Goal: Use online tool/utility: Use online tool/utility

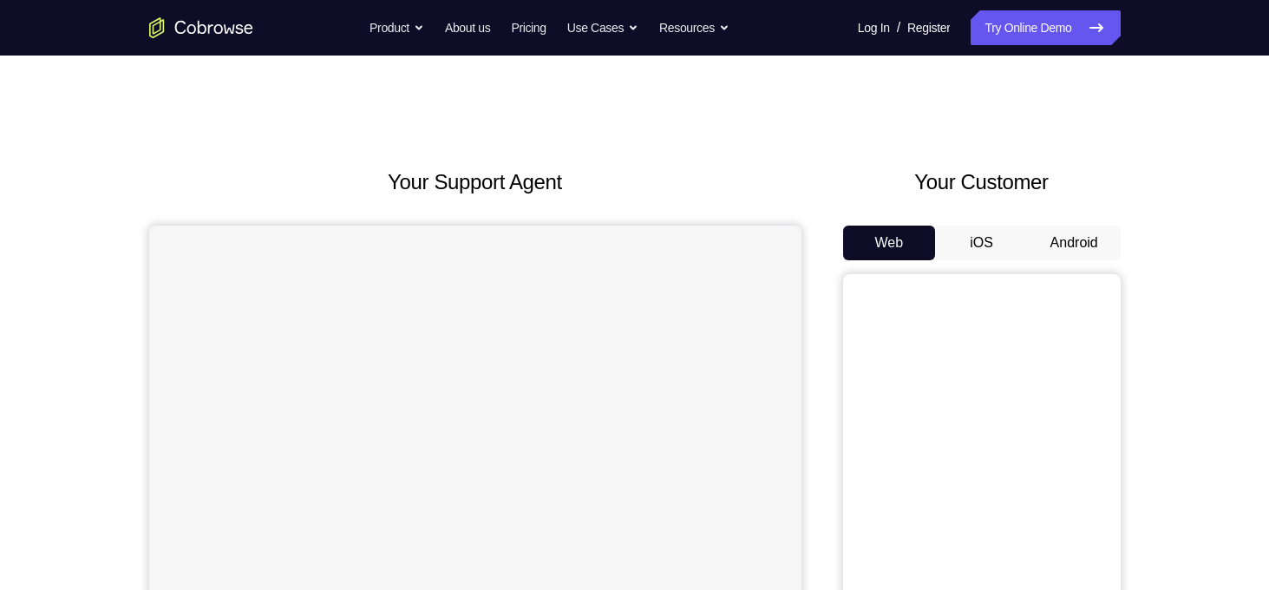
click at [1092, 238] on button "Android" at bounding box center [1073, 242] width 93 height 35
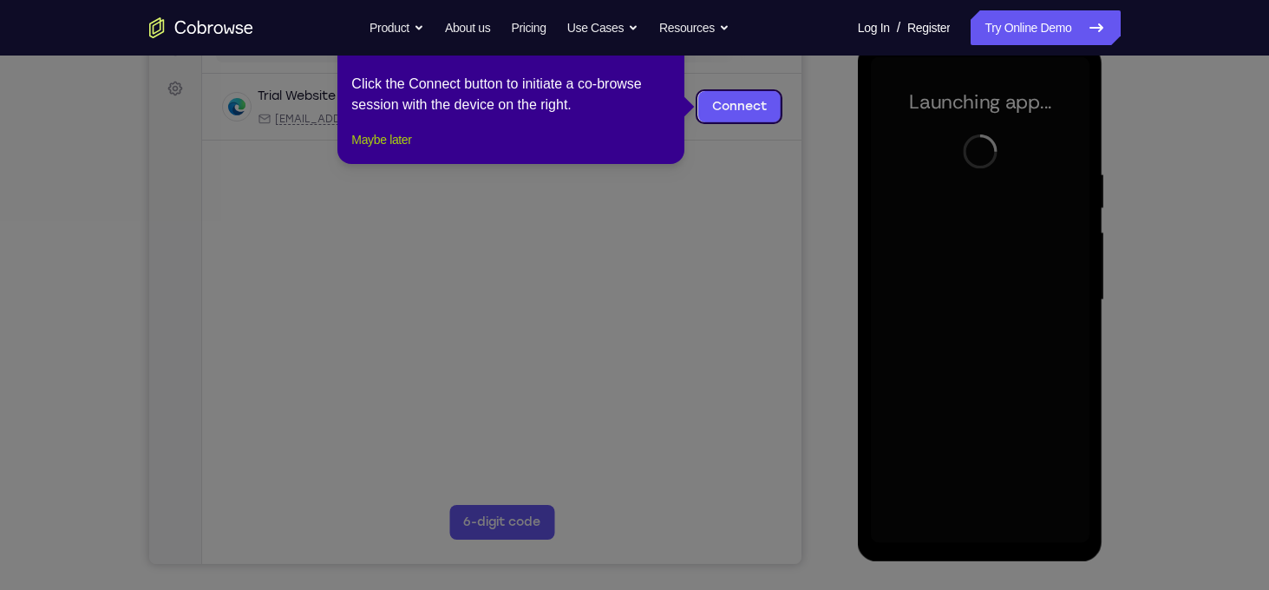
drag, startPoint x: 389, startPoint y: 155, endPoint x: 291, endPoint y: 171, distance: 99.2
click at [389, 150] on button "Maybe later" at bounding box center [381, 139] width 60 height 21
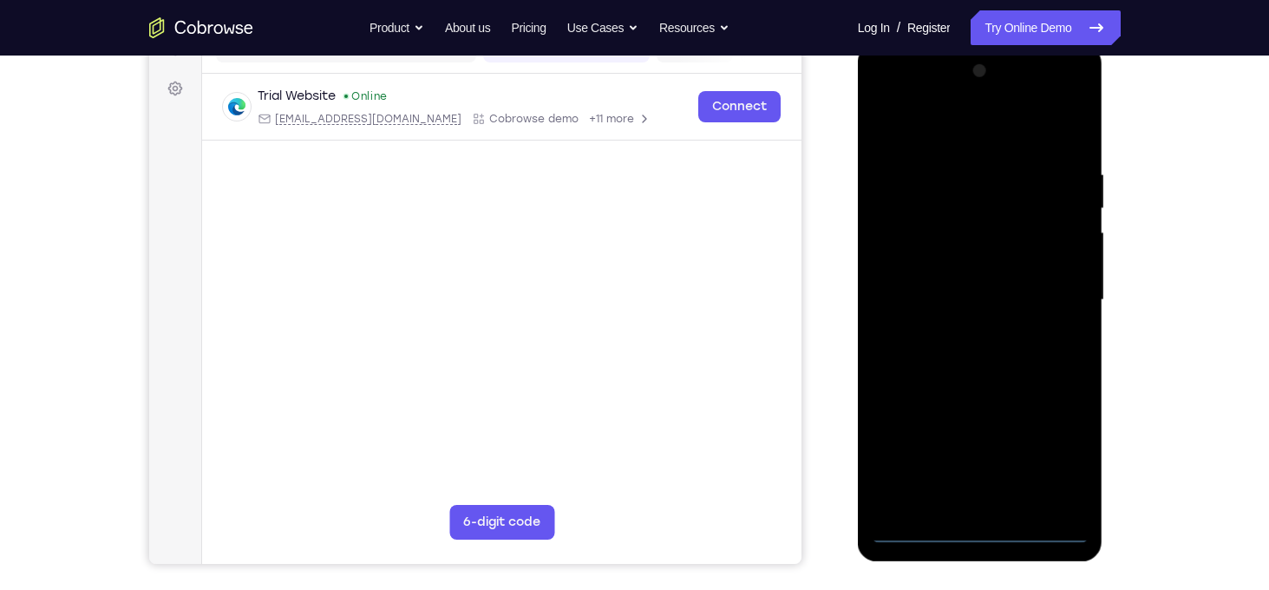
scroll to position [296, 0]
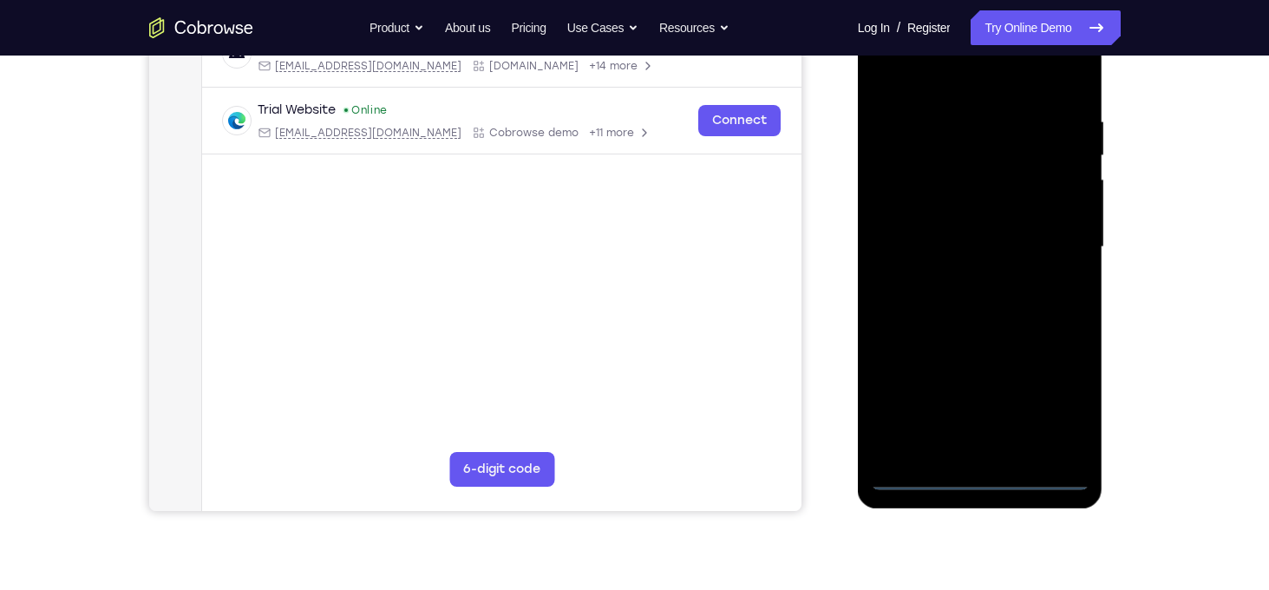
click at [983, 479] on div at bounding box center [980, 247] width 218 height 486
click at [1055, 404] on div at bounding box center [980, 247] width 218 height 486
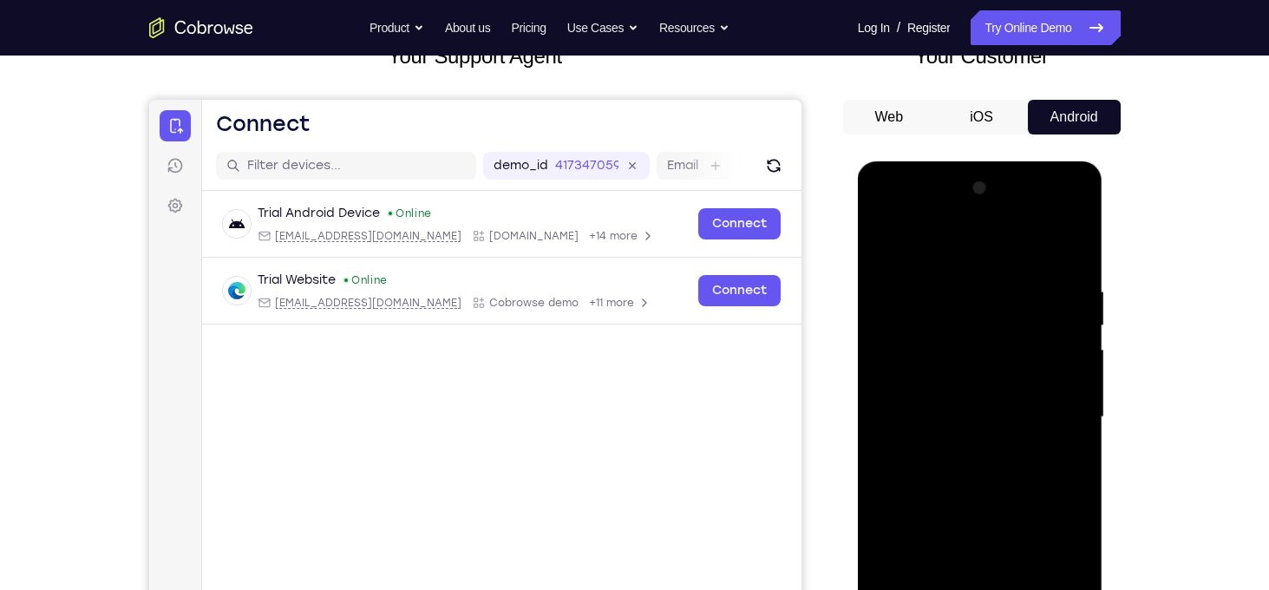
scroll to position [125, 0]
click at [965, 246] on div at bounding box center [980, 418] width 218 height 486
click at [1049, 412] on div at bounding box center [980, 418] width 218 height 486
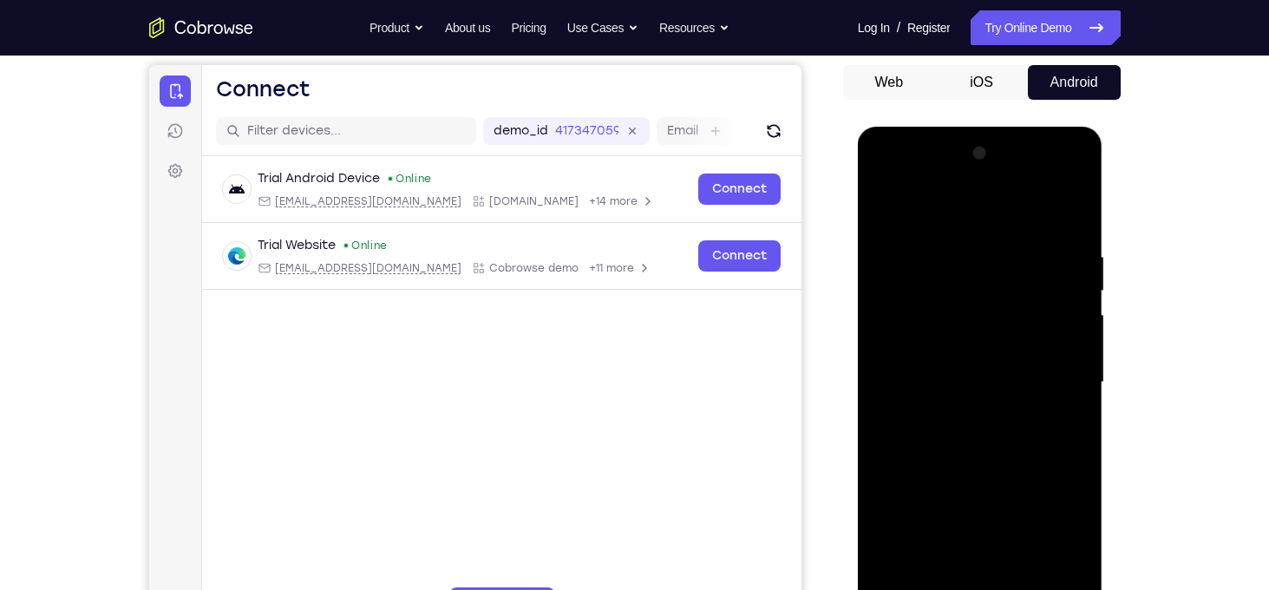
click at [962, 416] on div at bounding box center [980, 383] width 218 height 486
click at [981, 358] on div at bounding box center [980, 383] width 218 height 486
click at [970, 379] on div at bounding box center [980, 383] width 218 height 486
click at [982, 444] on div at bounding box center [980, 383] width 218 height 486
click at [976, 430] on div at bounding box center [980, 383] width 218 height 486
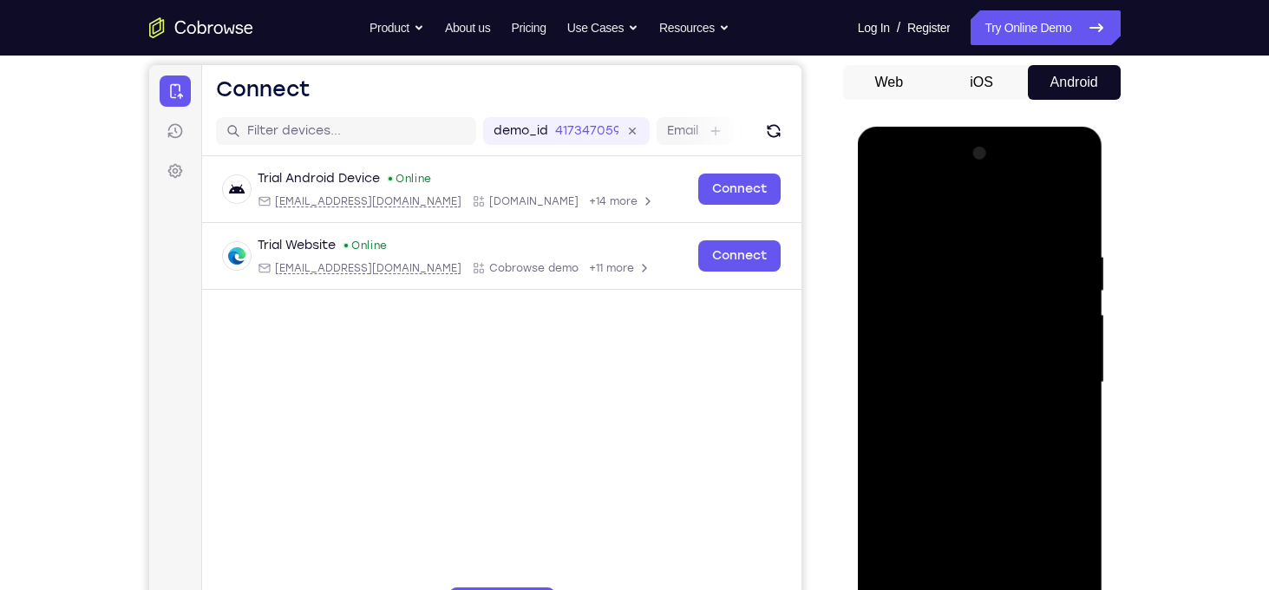
click at [972, 445] on div at bounding box center [980, 383] width 218 height 486
click at [966, 451] on div at bounding box center [980, 383] width 218 height 486
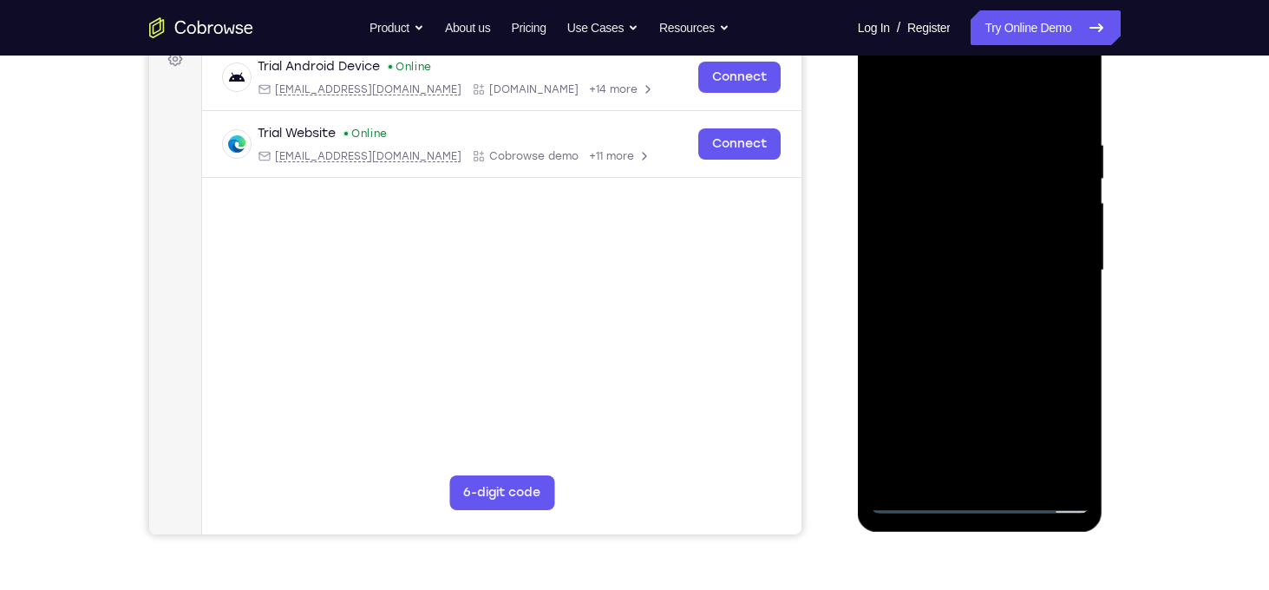
scroll to position [256, 0]
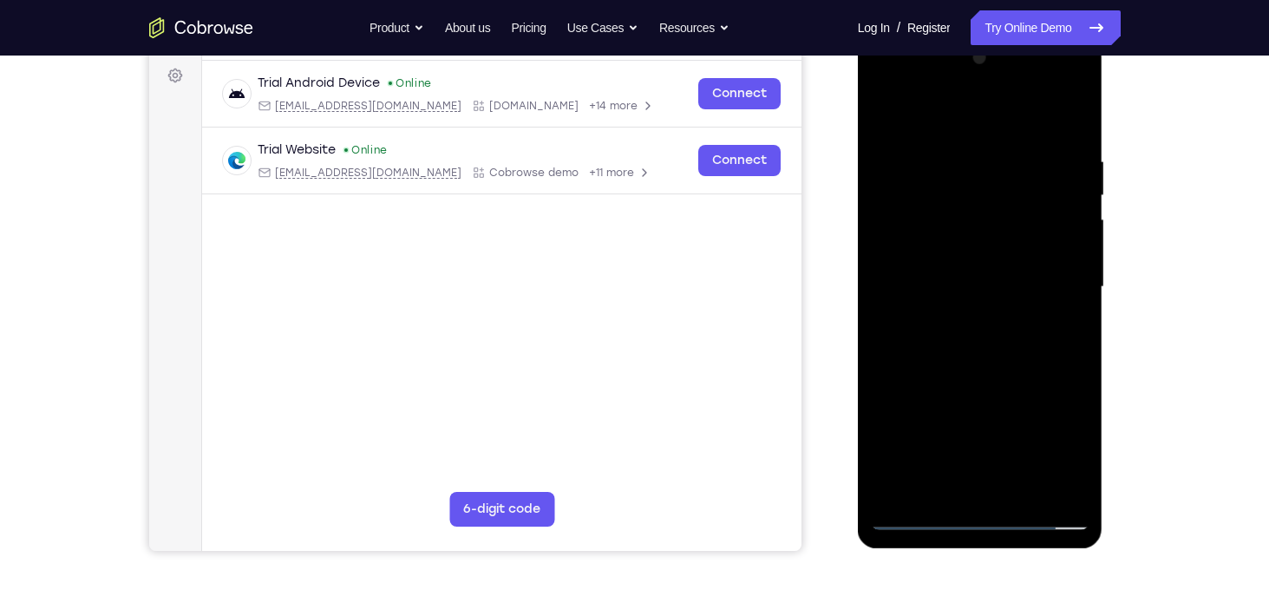
click at [1073, 362] on div at bounding box center [980, 287] width 218 height 486
drag, startPoint x: 1026, startPoint y: 411, endPoint x: 1042, endPoint y: 300, distance: 112.2
click at [1042, 300] on div at bounding box center [980, 287] width 218 height 486
click at [1024, 493] on div at bounding box center [980, 287] width 218 height 486
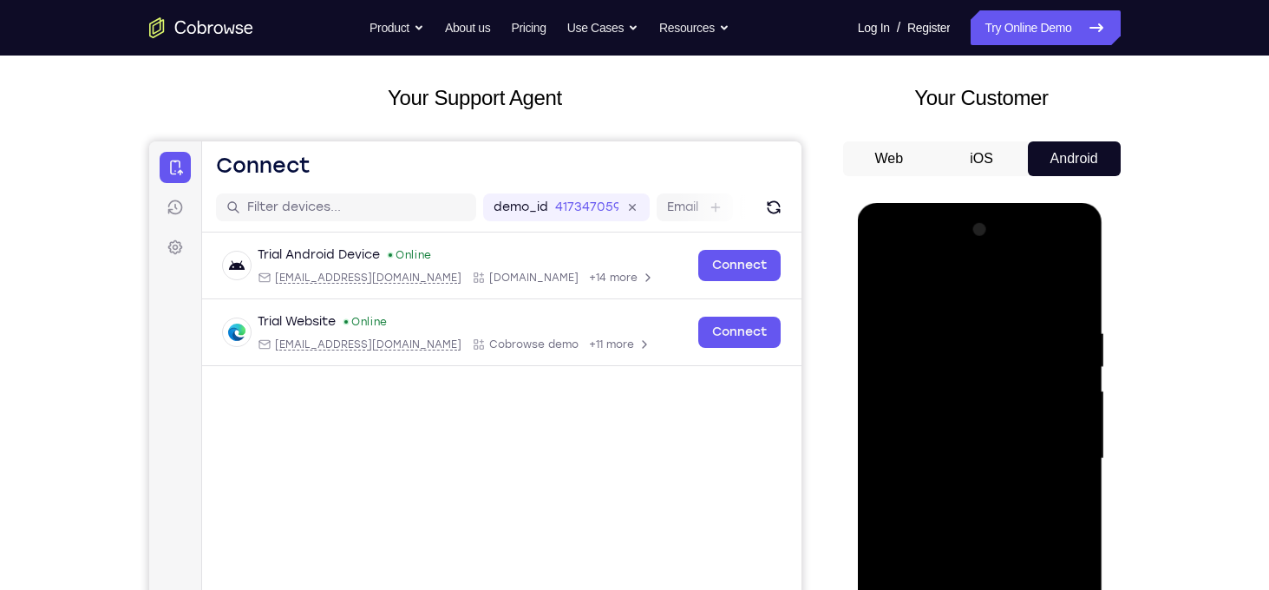
scroll to position [149, 0]
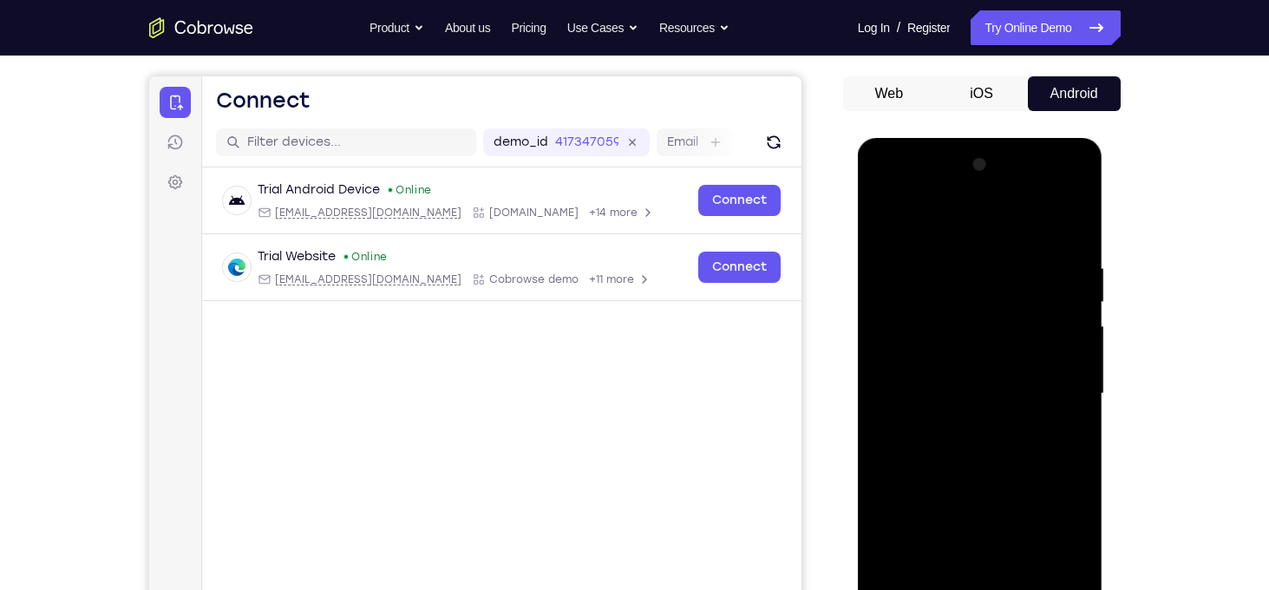
click at [996, 486] on div at bounding box center [980, 394] width 218 height 486
click at [994, 388] on div at bounding box center [980, 394] width 218 height 486
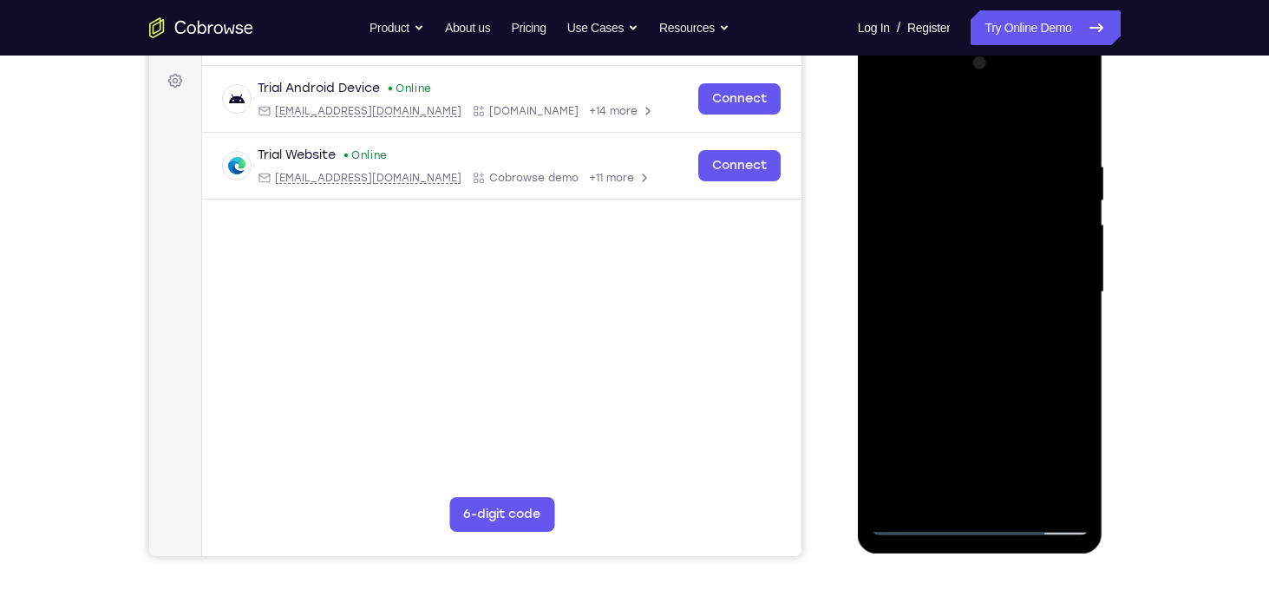
scroll to position [253, 0]
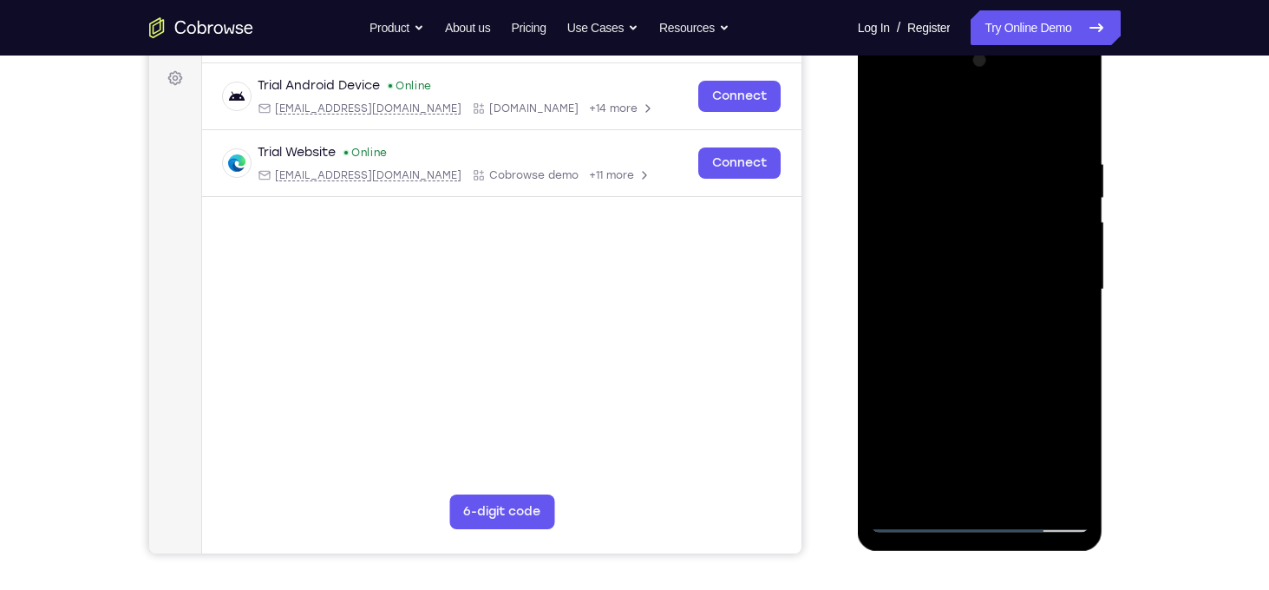
click at [949, 486] on div at bounding box center [980, 290] width 218 height 486
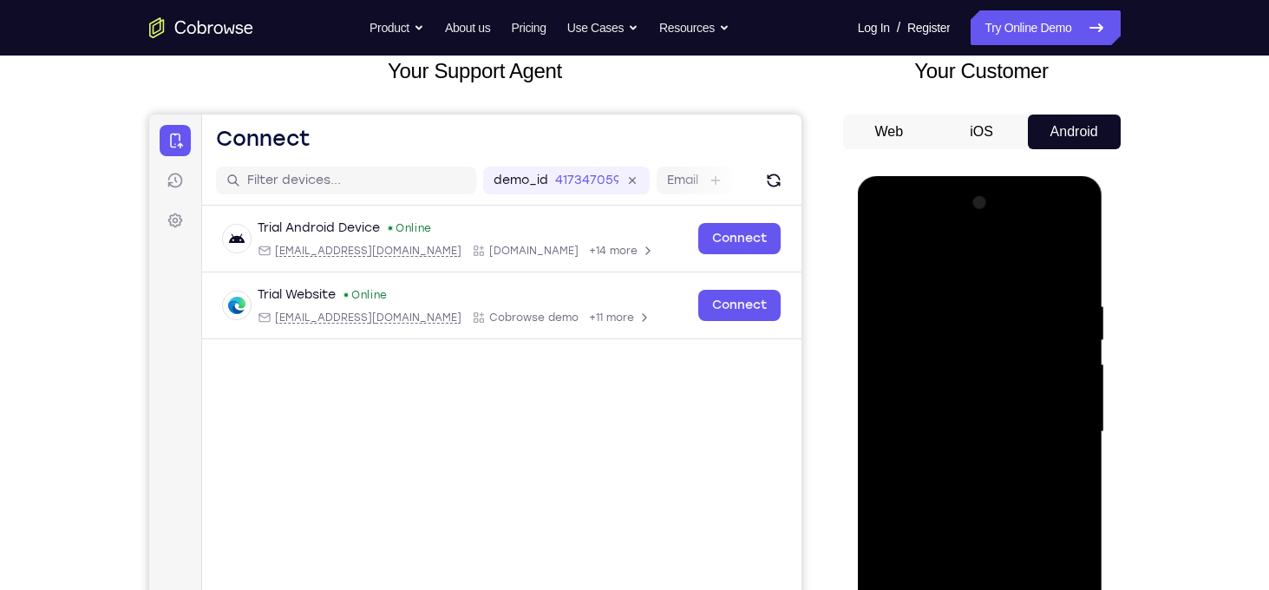
scroll to position [105, 0]
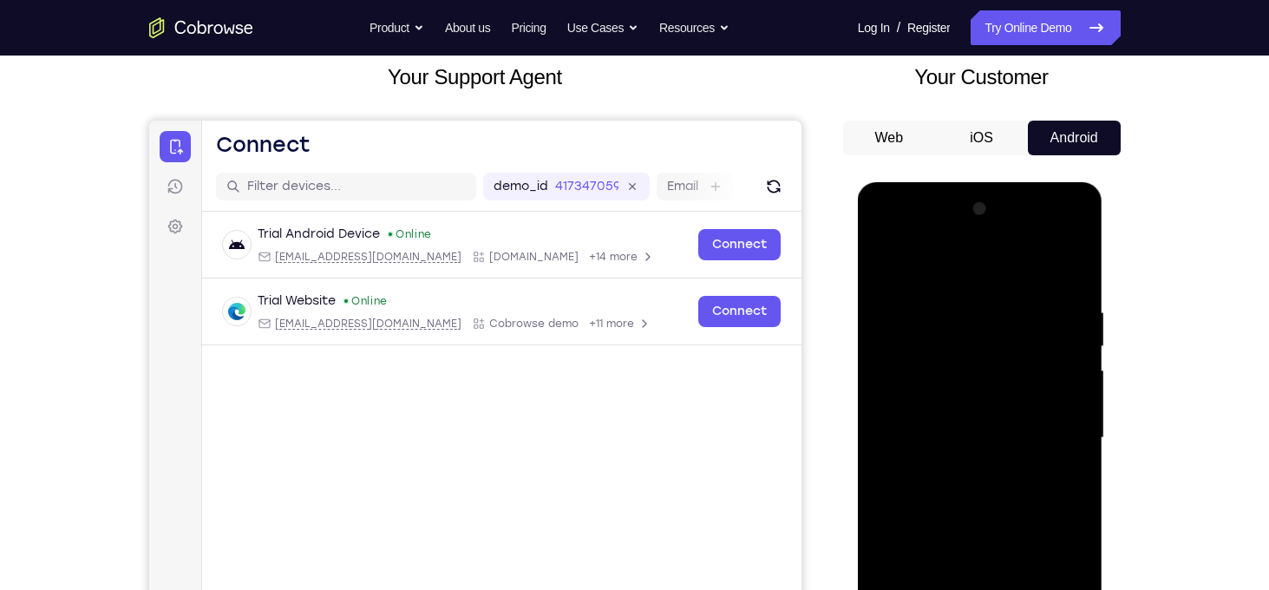
click at [886, 266] on div at bounding box center [980, 438] width 218 height 486
click at [962, 434] on div at bounding box center [980, 438] width 218 height 486
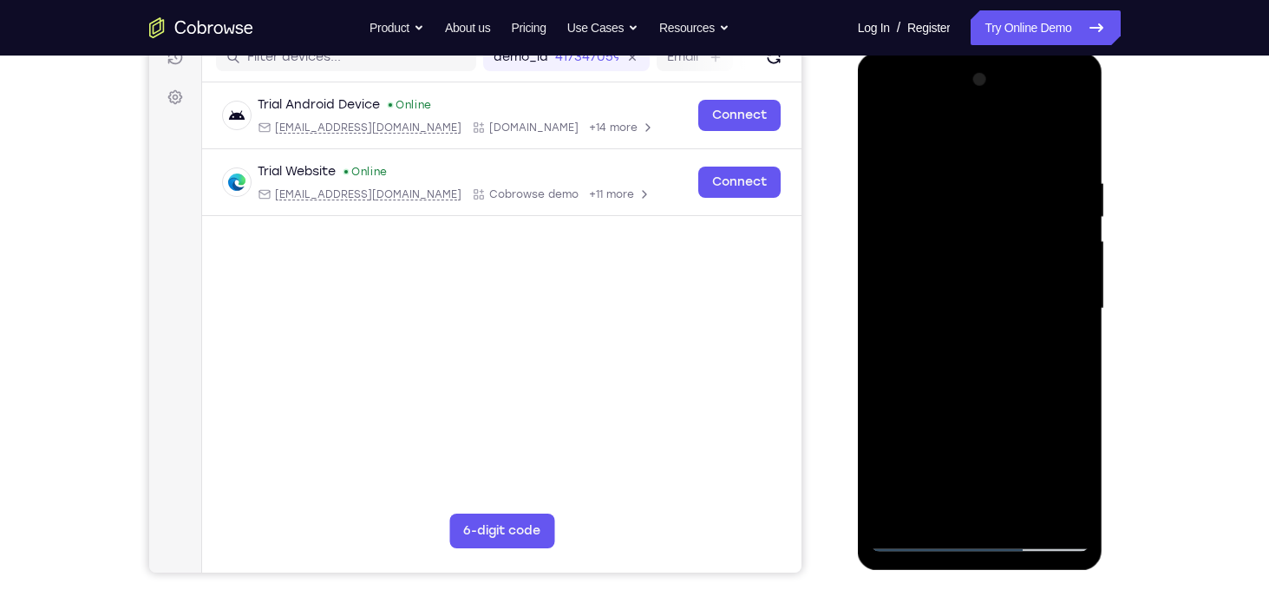
scroll to position [232, 0]
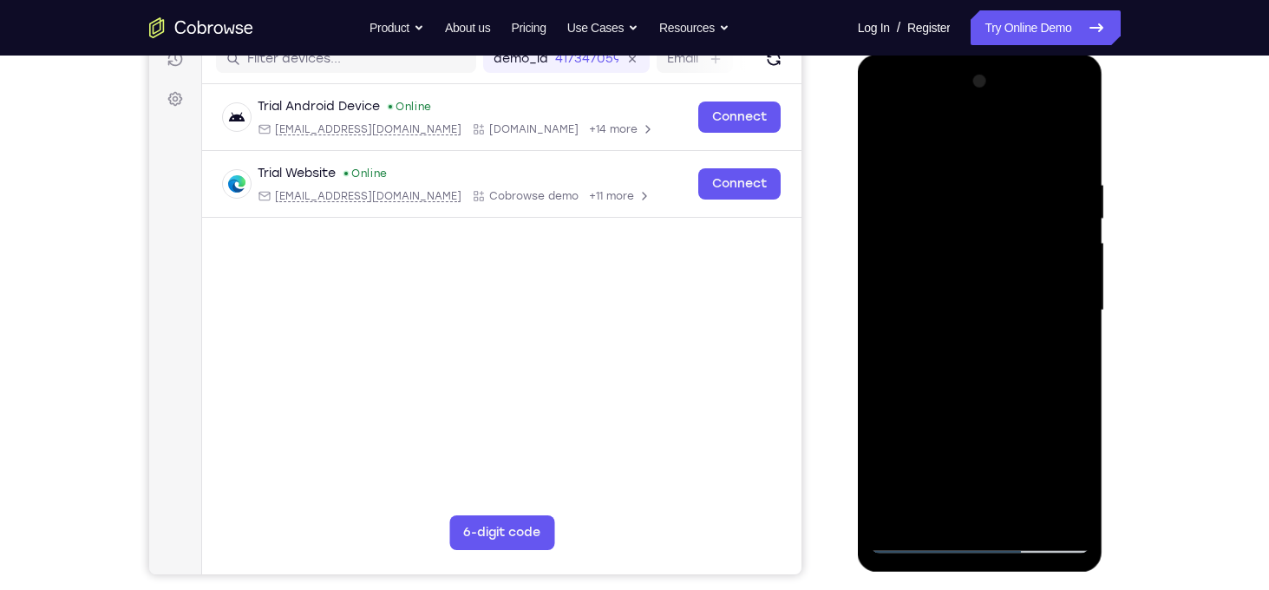
drag, startPoint x: 1068, startPoint y: 323, endPoint x: 1057, endPoint y: 407, distance: 84.9
click at [1057, 407] on div at bounding box center [980, 311] width 218 height 486
drag, startPoint x: 1057, startPoint y: 407, endPoint x: 1057, endPoint y: 368, distance: 39.0
click at [1057, 368] on div at bounding box center [980, 311] width 218 height 486
drag, startPoint x: 1053, startPoint y: 411, endPoint x: 1059, endPoint y: 366, distance: 45.4
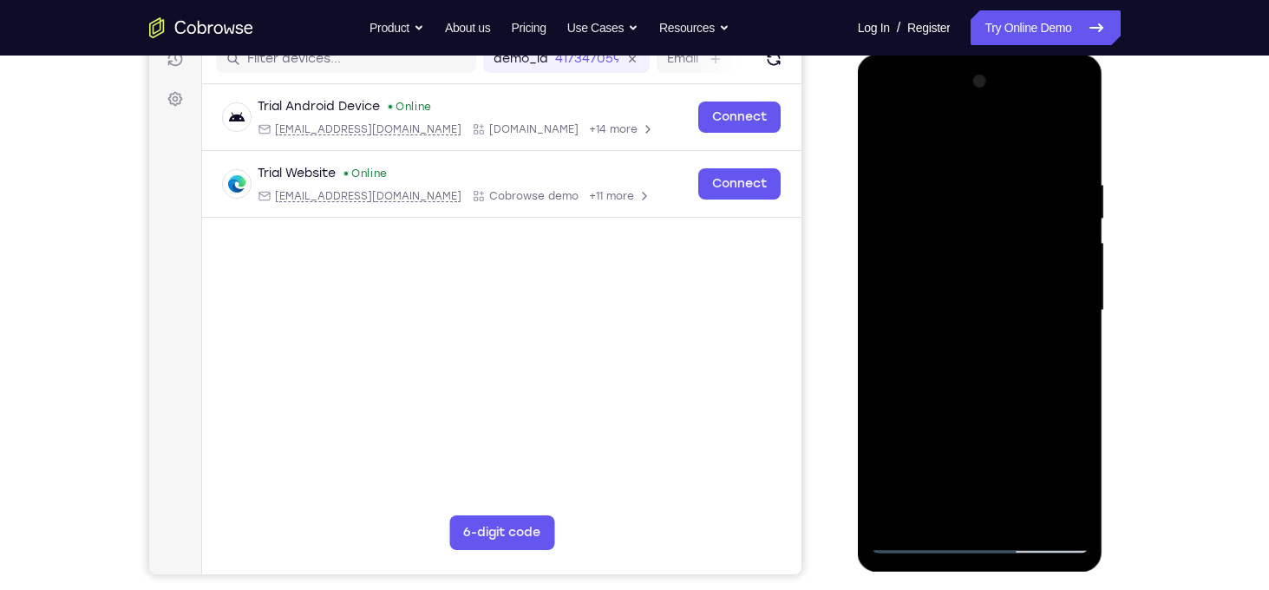
click at [1059, 366] on div at bounding box center [980, 311] width 218 height 486
click at [1009, 414] on div at bounding box center [980, 311] width 218 height 486
click at [1019, 419] on div at bounding box center [980, 311] width 218 height 486
click at [958, 394] on div at bounding box center [980, 311] width 218 height 486
drag, startPoint x: 1016, startPoint y: 460, endPoint x: 1006, endPoint y: 350, distance: 110.6
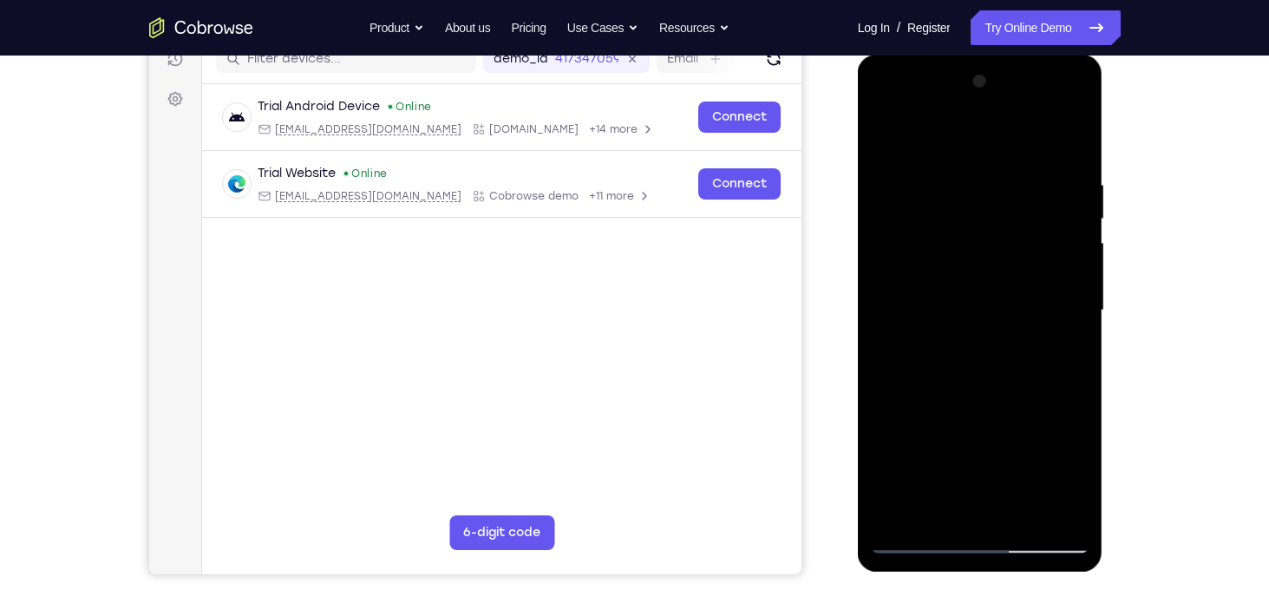
click at [1006, 350] on div at bounding box center [980, 311] width 218 height 486
click at [937, 471] on div at bounding box center [980, 311] width 218 height 486
click at [984, 474] on div at bounding box center [980, 311] width 218 height 486
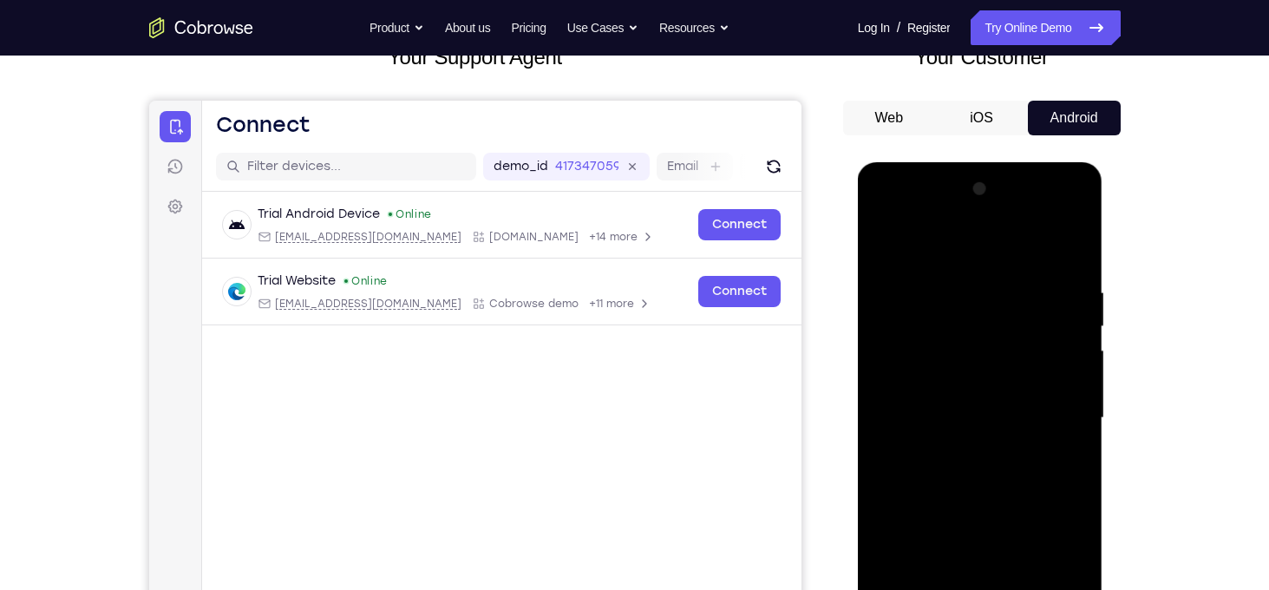
scroll to position [96, 0]
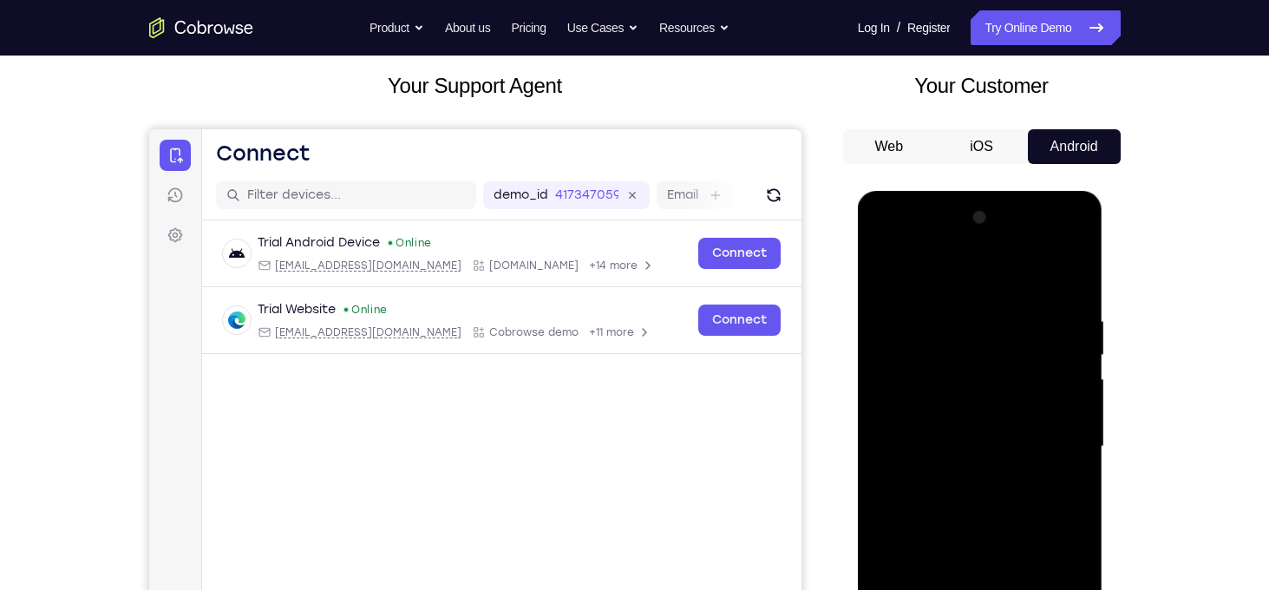
click at [883, 272] on div at bounding box center [980, 447] width 218 height 486
click at [963, 291] on div at bounding box center [980, 447] width 218 height 486
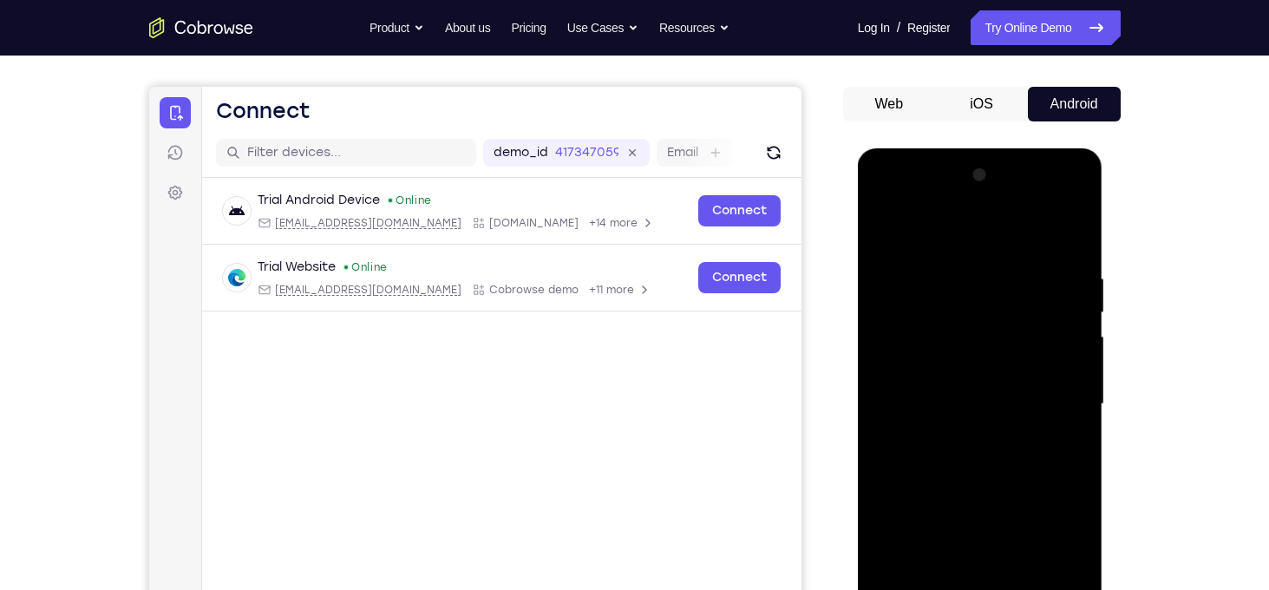
scroll to position [139, 0]
click at [1060, 364] on div at bounding box center [980, 404] width 218 height 486
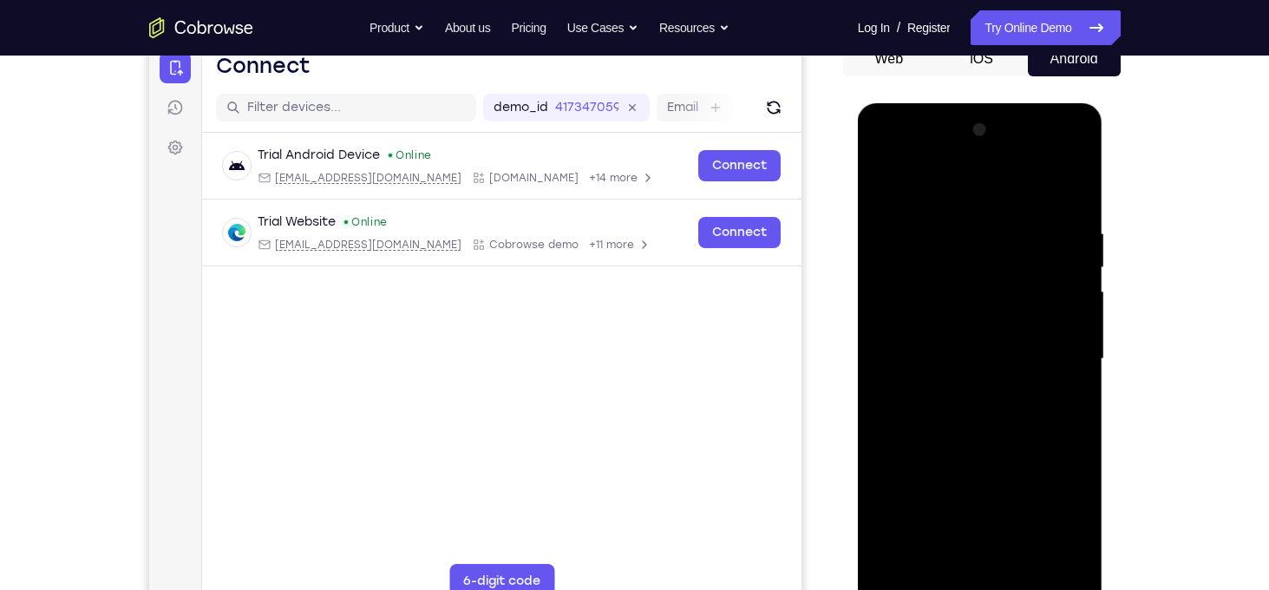
scroll to position [302, 0]
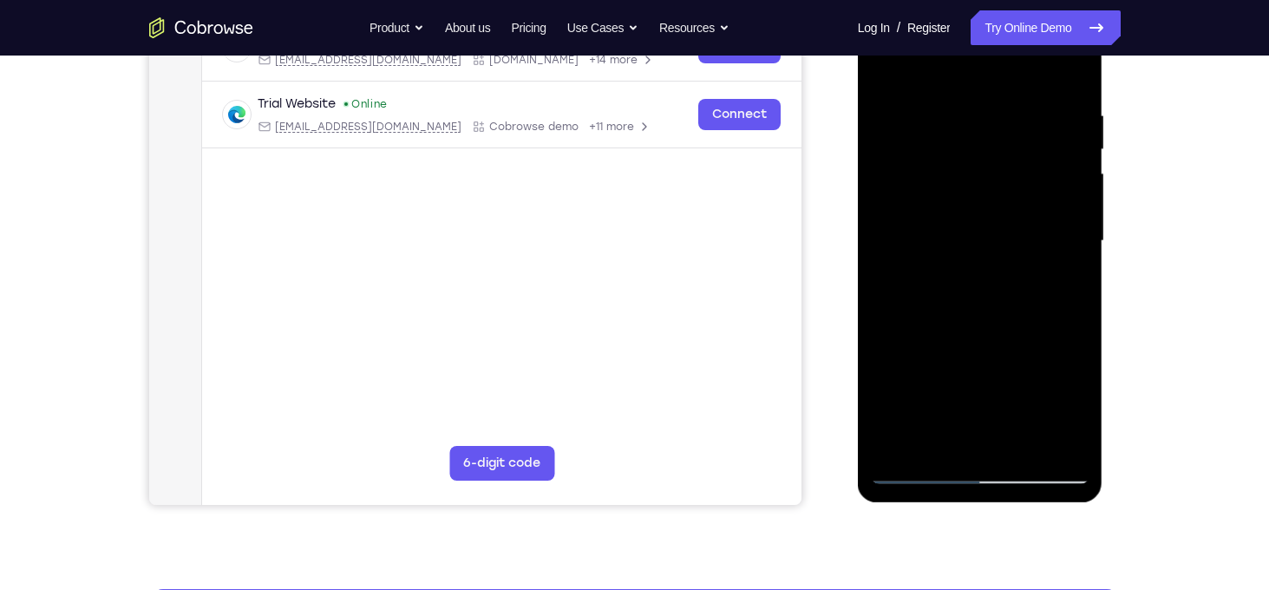
drag, startPoint x: 1061, startPoint y: 199, endPoint x: 916, endPoint y: 220, distance: 146.3
click at [916, 220] on div at bounding box center [980, 241] width 218 height 486
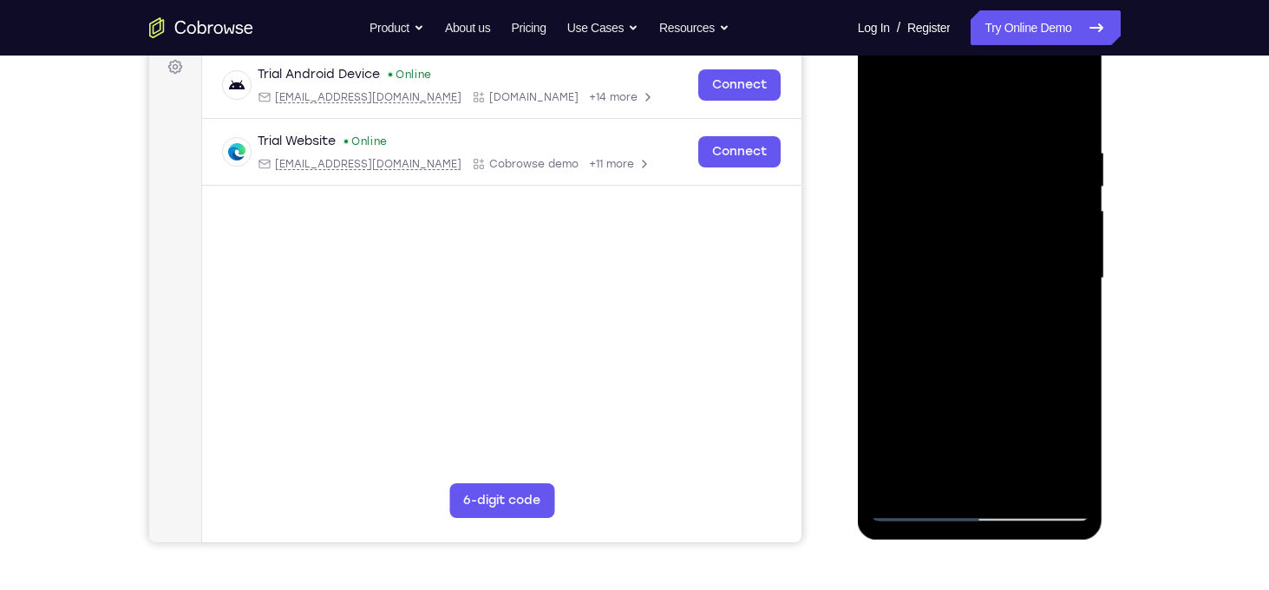
scroll to position [258, 0]
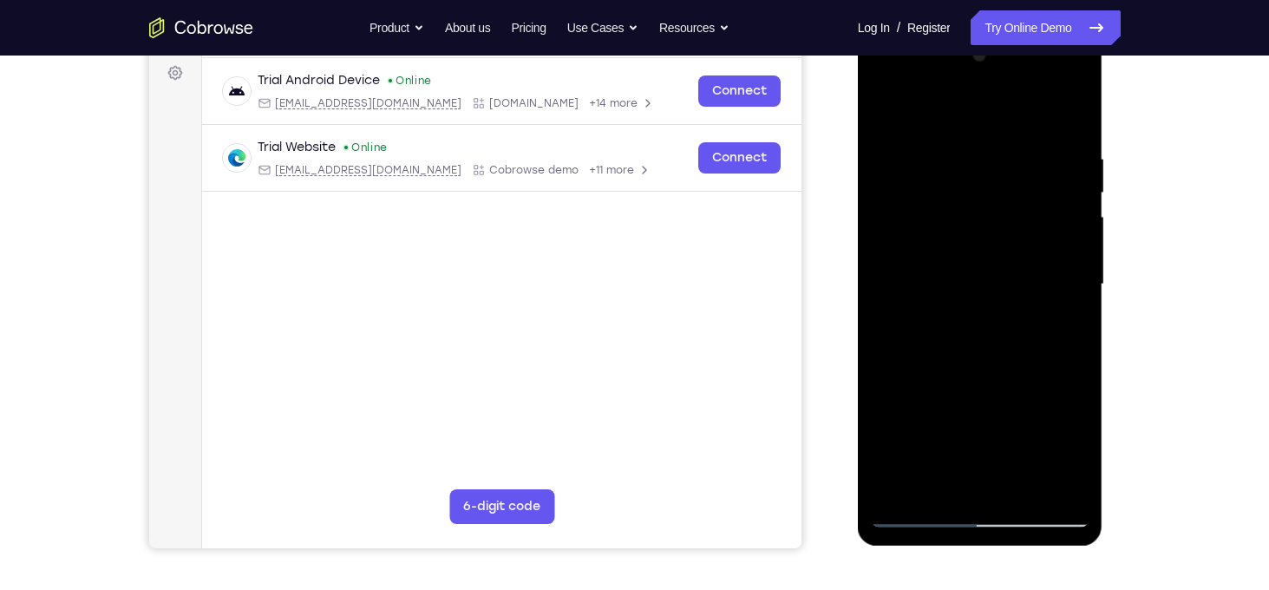
click at [1072, 114] on div at bounding box center [980, 285] width 218 height 486
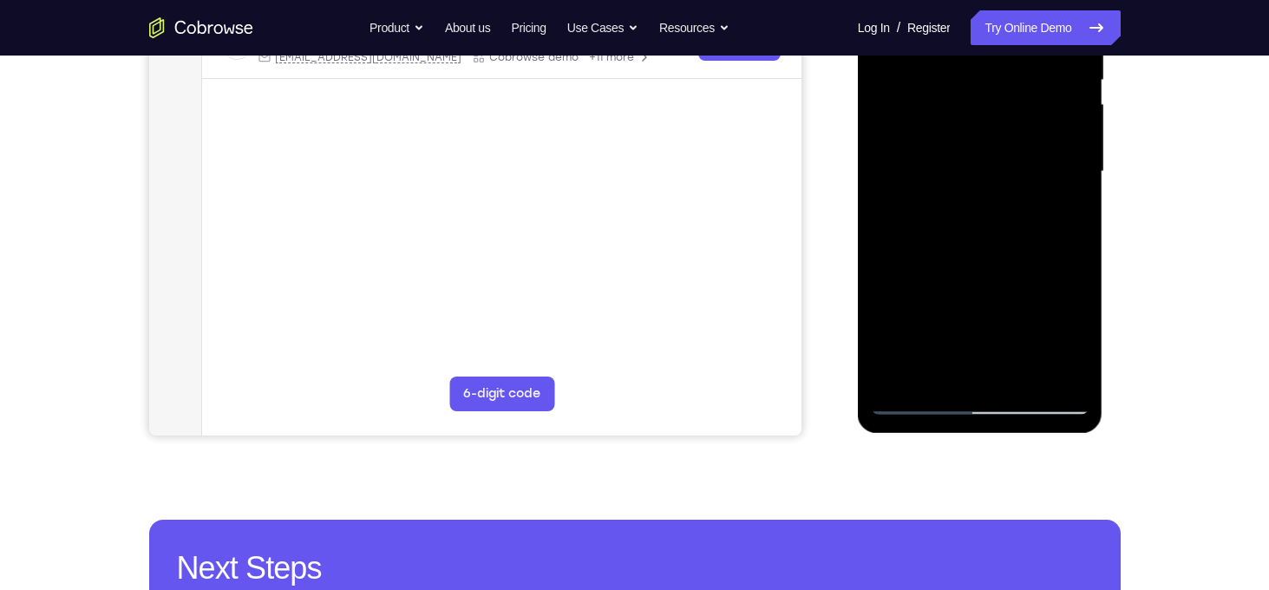
scroll to position [437, 0]
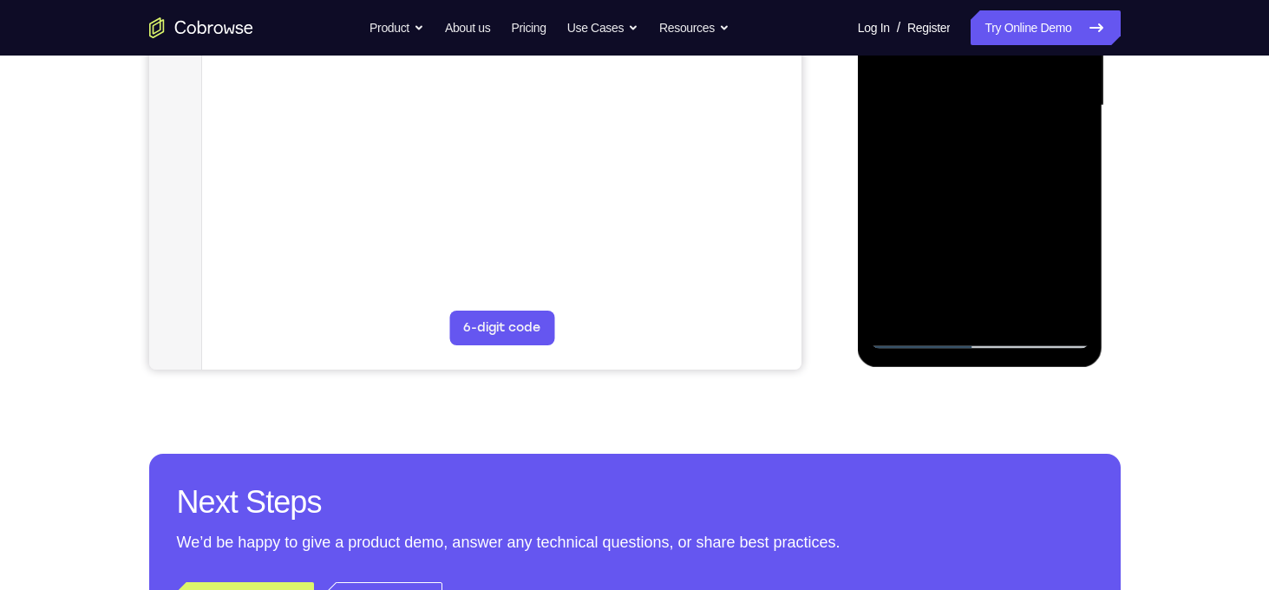
click at [921, 332] on div at bounding box center [980, 106] width 218 height 486
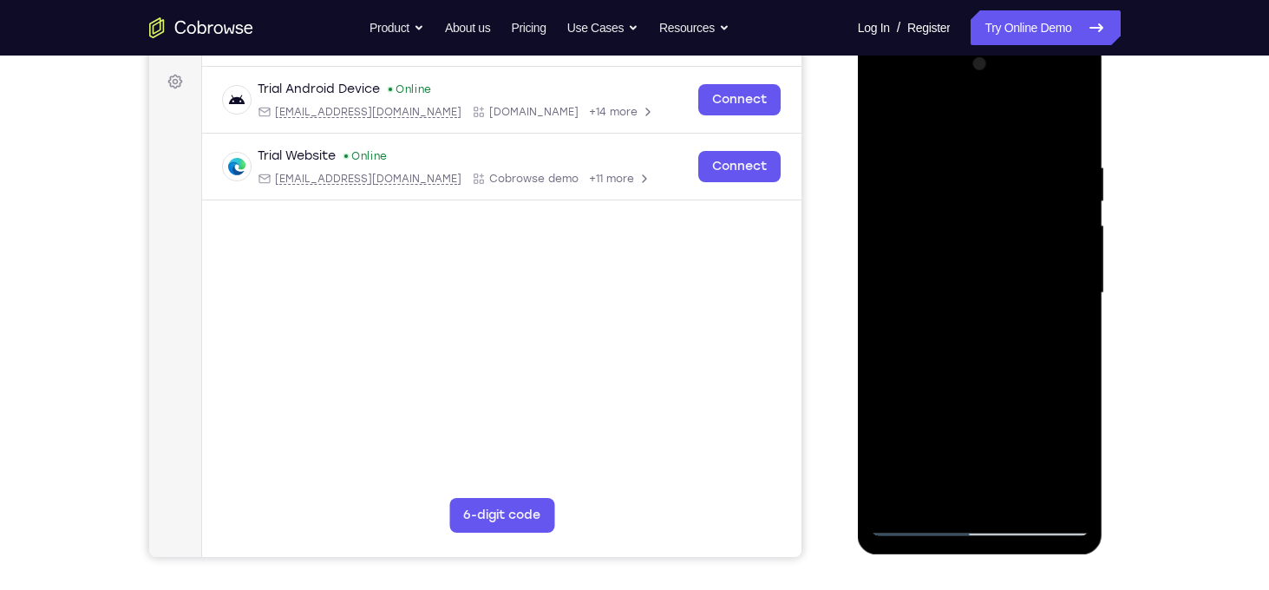
scroll to position [241, 0]
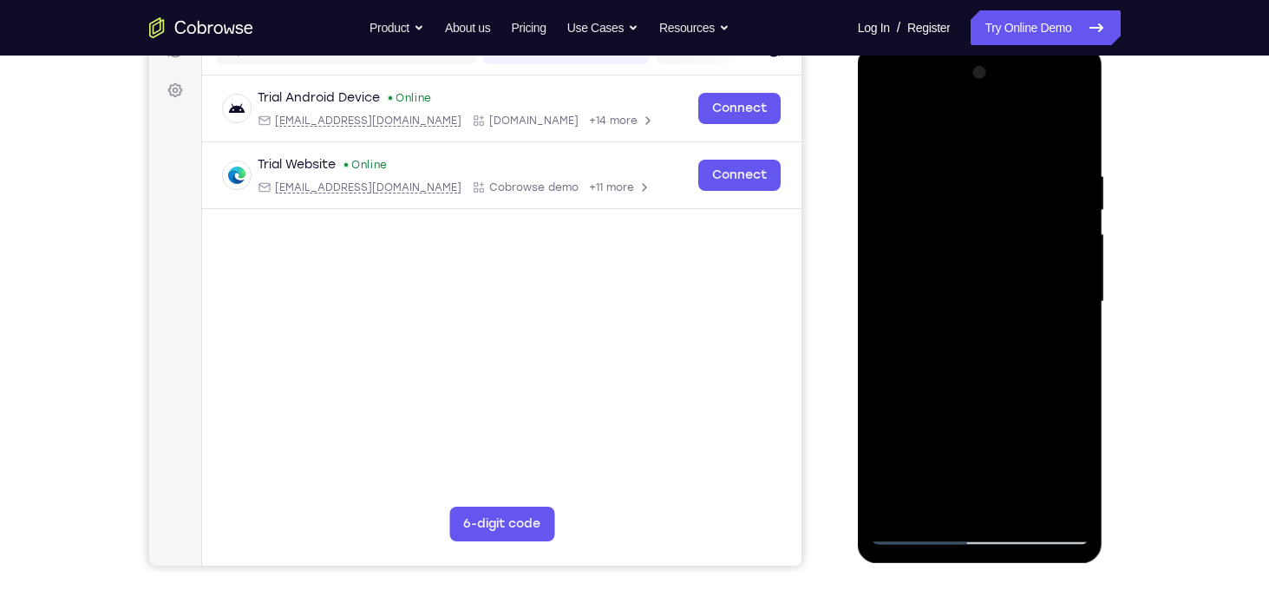
click at [1070, 139] on div at bounding box center [980, 302] width 218 height 486
click at [1026, 506] on div at bounding box center [980, 302] width 218 height 486
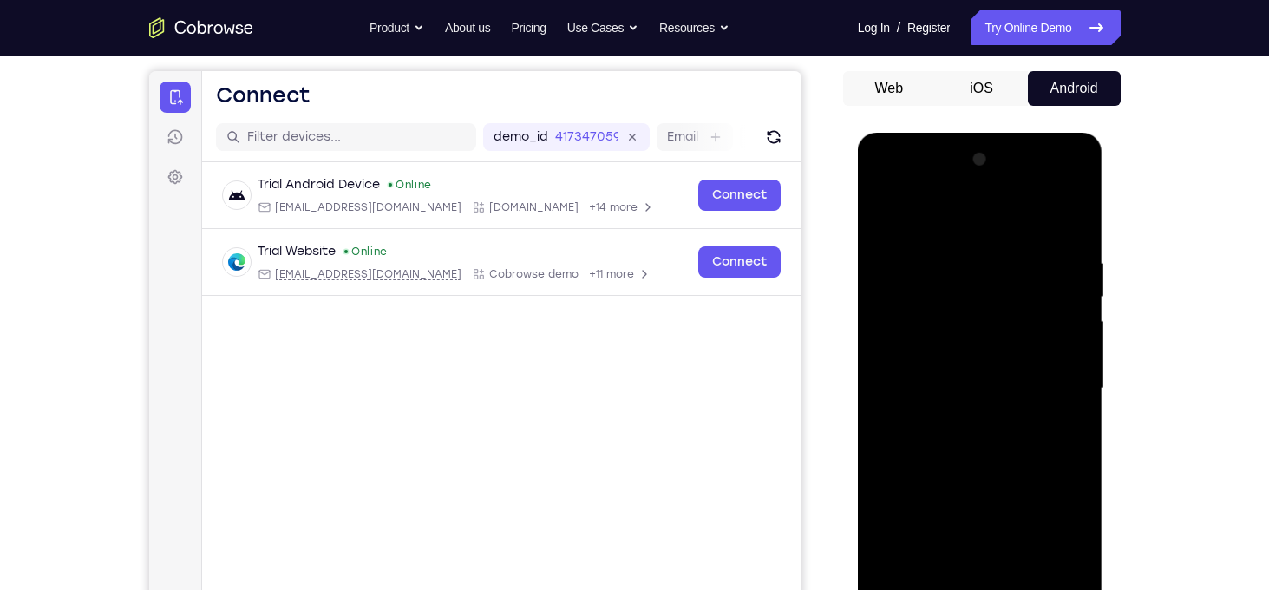
scroll to position [150, 0]
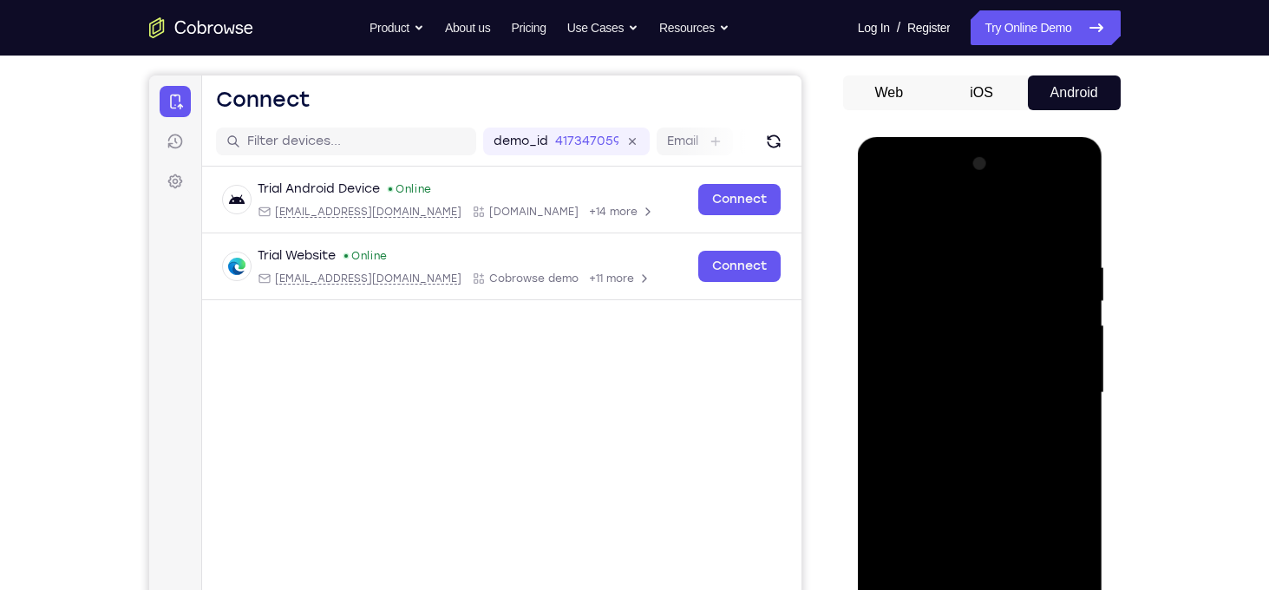
click at [890, 221] on div at bounding box center [980, 393] width 218 height 486
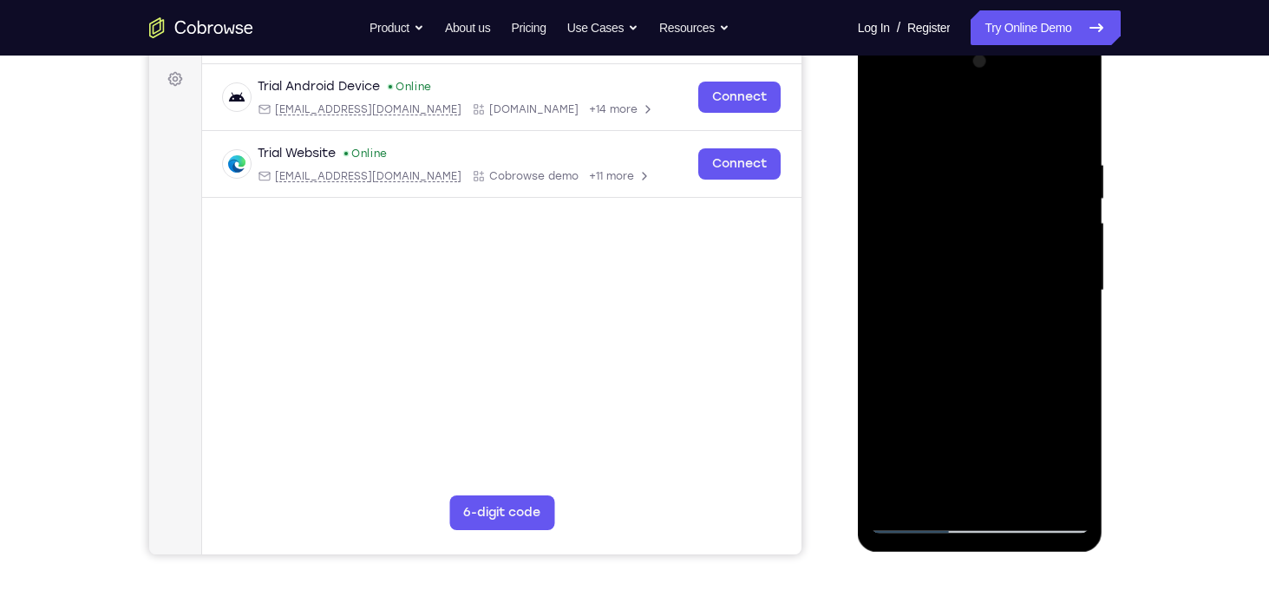
scroll to position [251, 0]
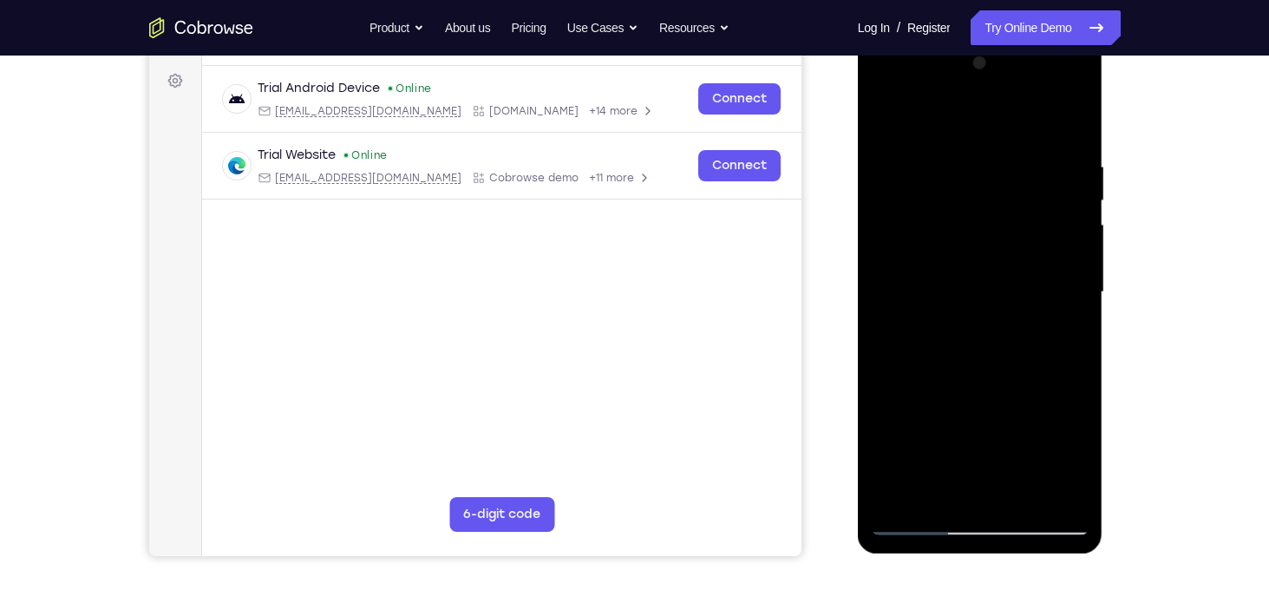
click at [1022, 495] on div at bounding box center [980, 292] width 218 height 486
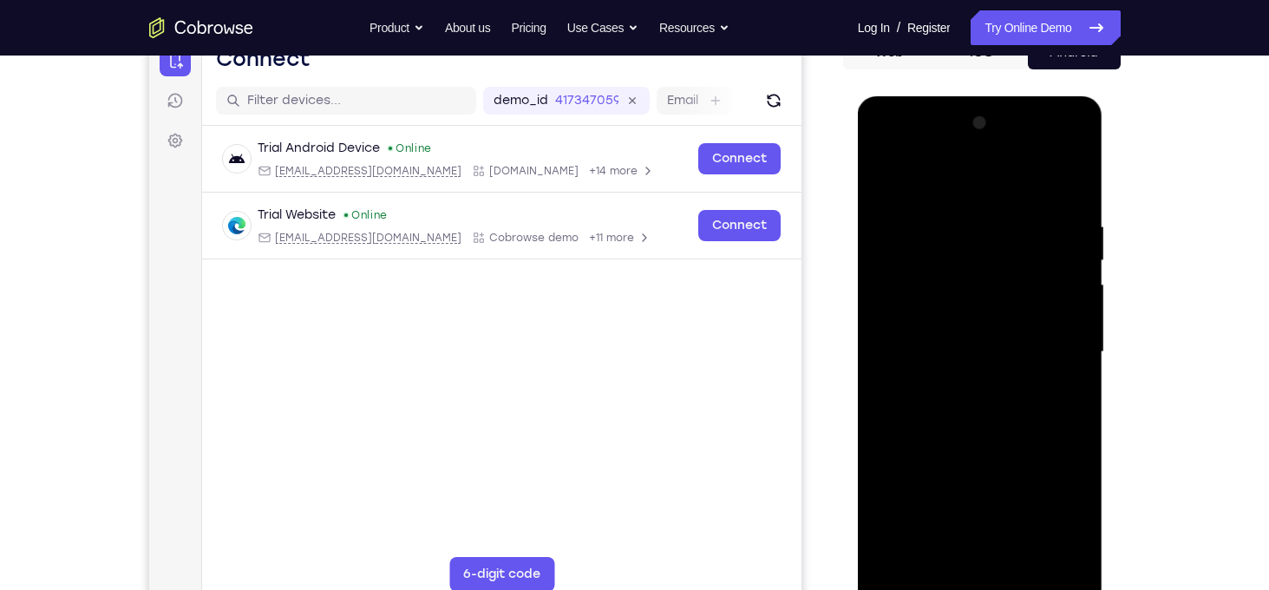
scroll to position [190, 0]
click at [977, 310] on div at bounding box center [980, 353] width 218 height 486
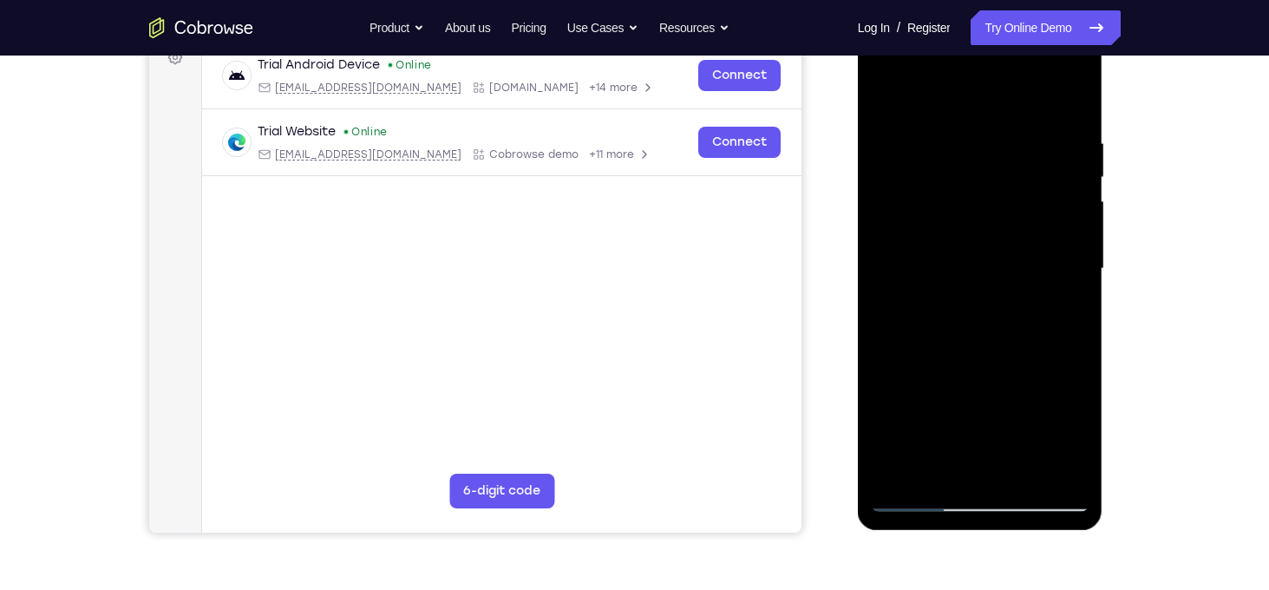
scroll to position [274, 0]
click at [974, 453] on div at bounding box center [980, 269] width 218 height 486
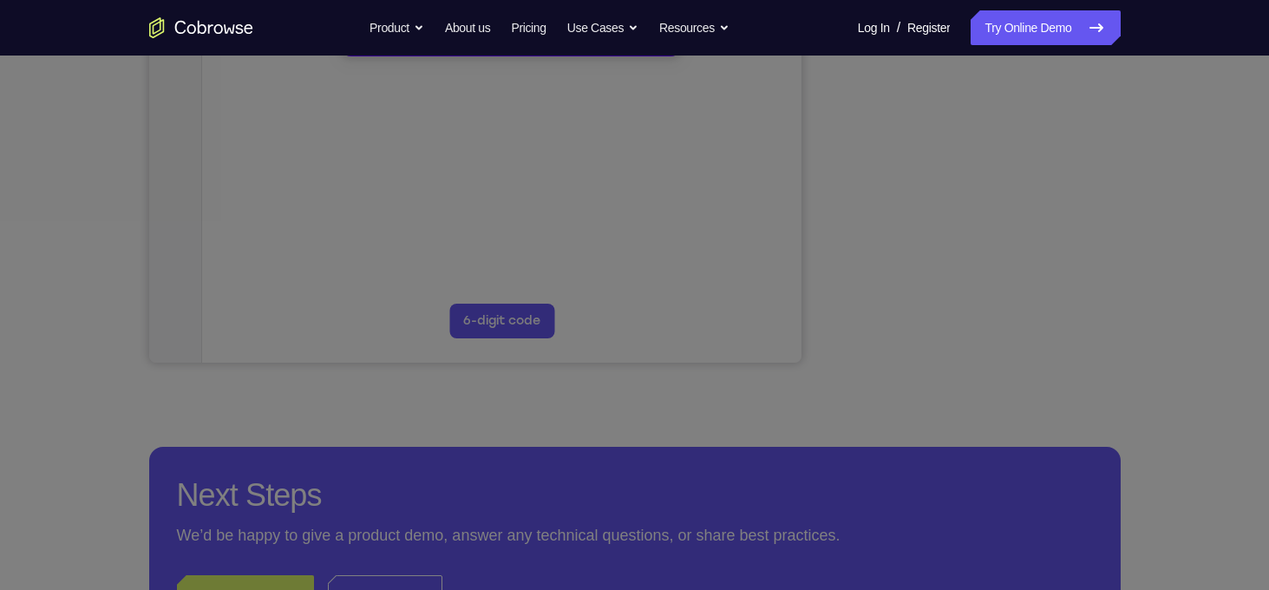
scroll to position [382, 0]
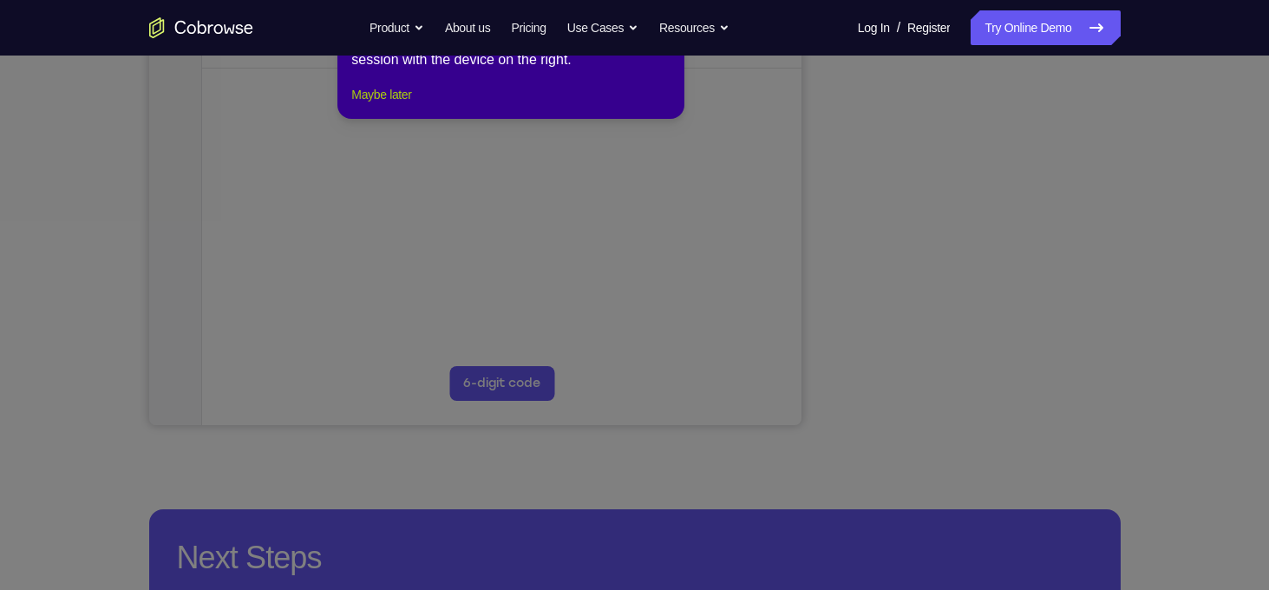
click at [360, 105] on button "Maybe later" at bounding box center [381, 94] width 60 height 21
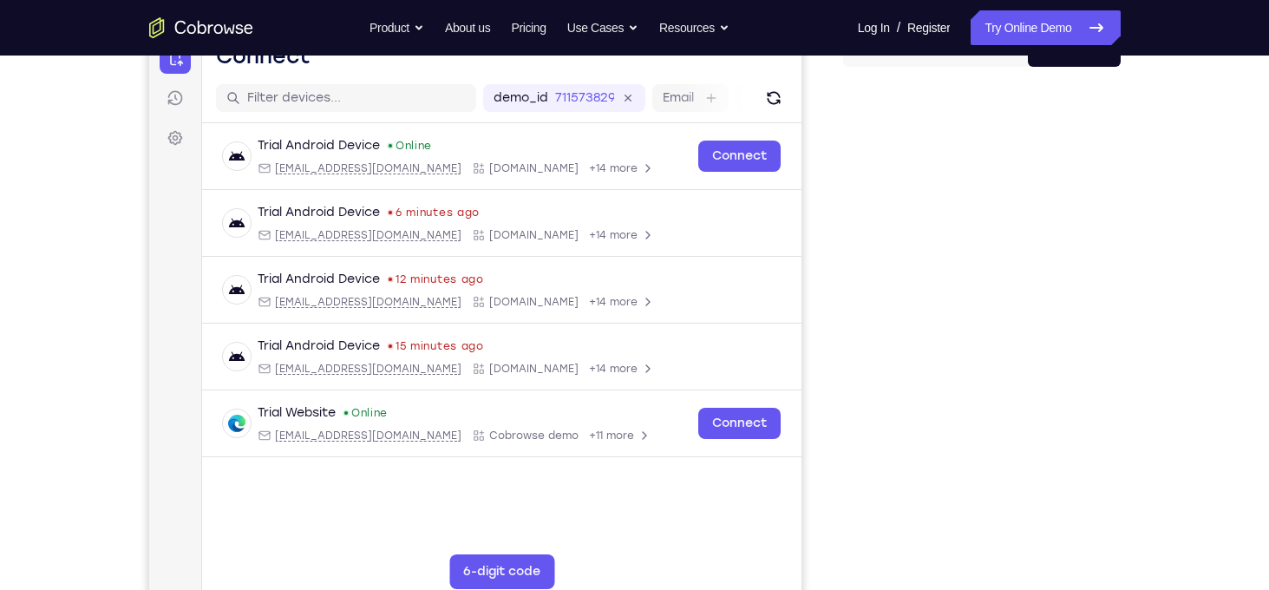
scroll to position [166, 0]
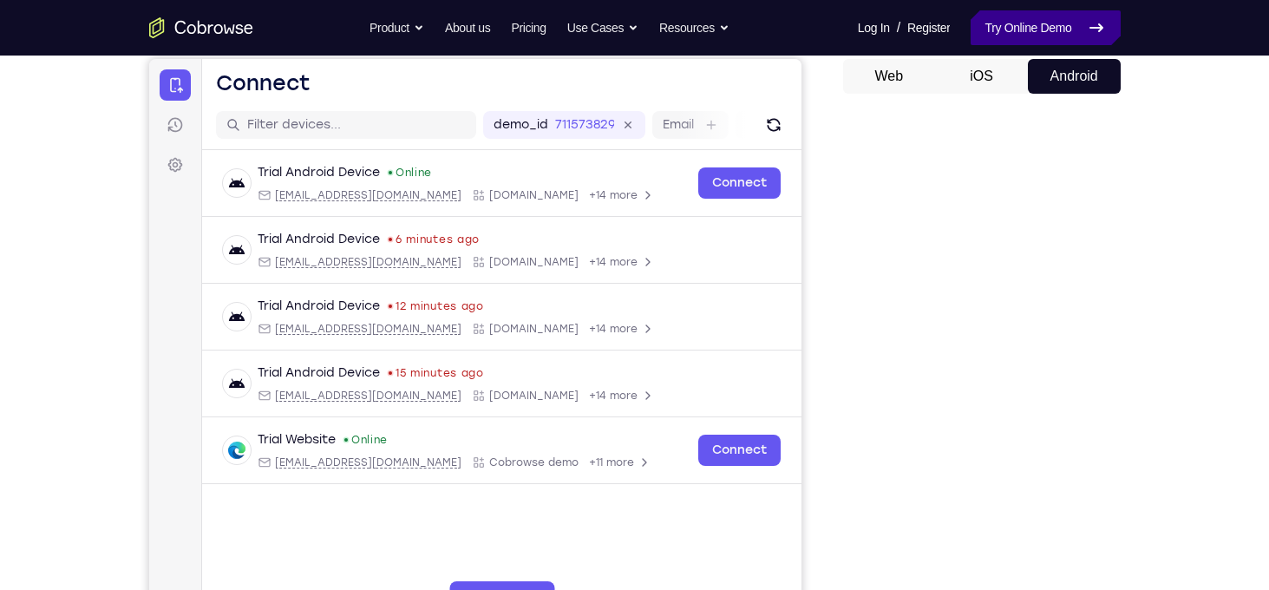
click at [1061, 30] on link "Try Online Demo" at bounding box center [1044, 27] width 149 height 35
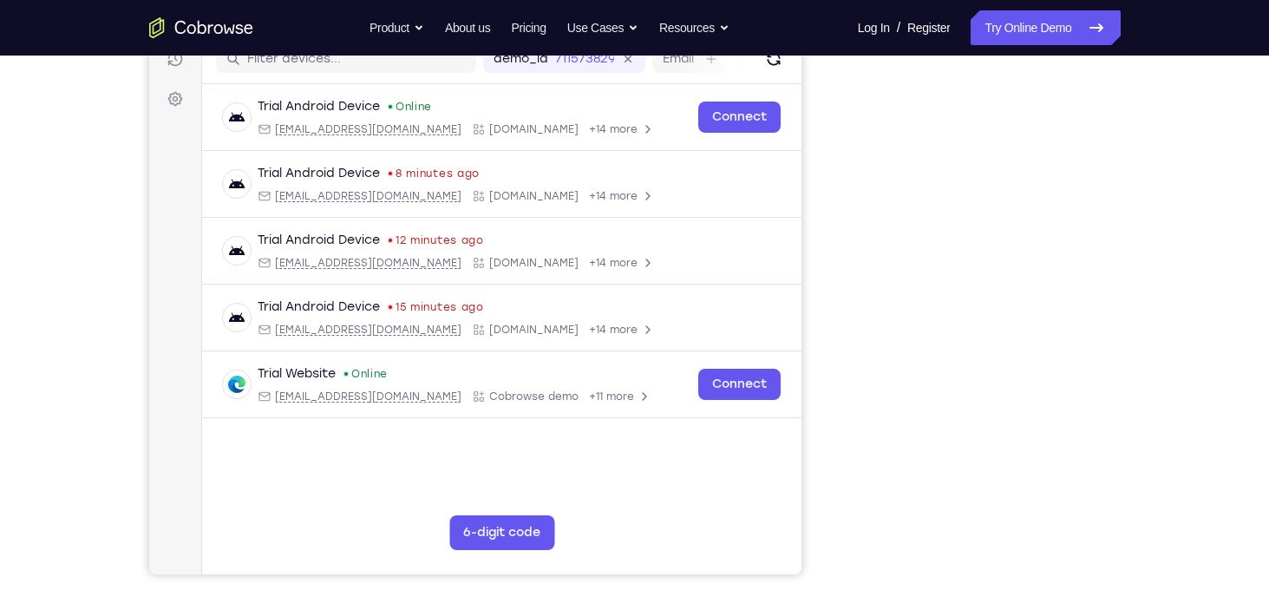
scroll to position [232, 0]
click at [1047, 28] on link "Try Online Demo" at bounding box center [1044, 27] width 149 height 35
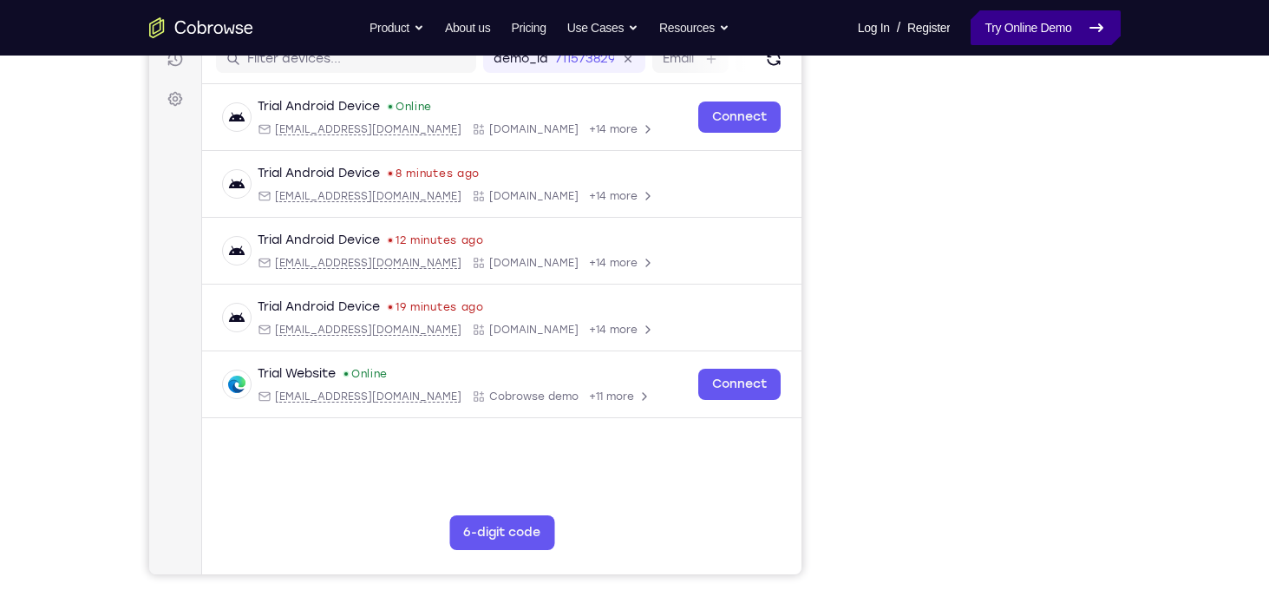
click at [1047, 28] on link "Try Online Demo" at bounding box center [1044, 27] width 149 height 35
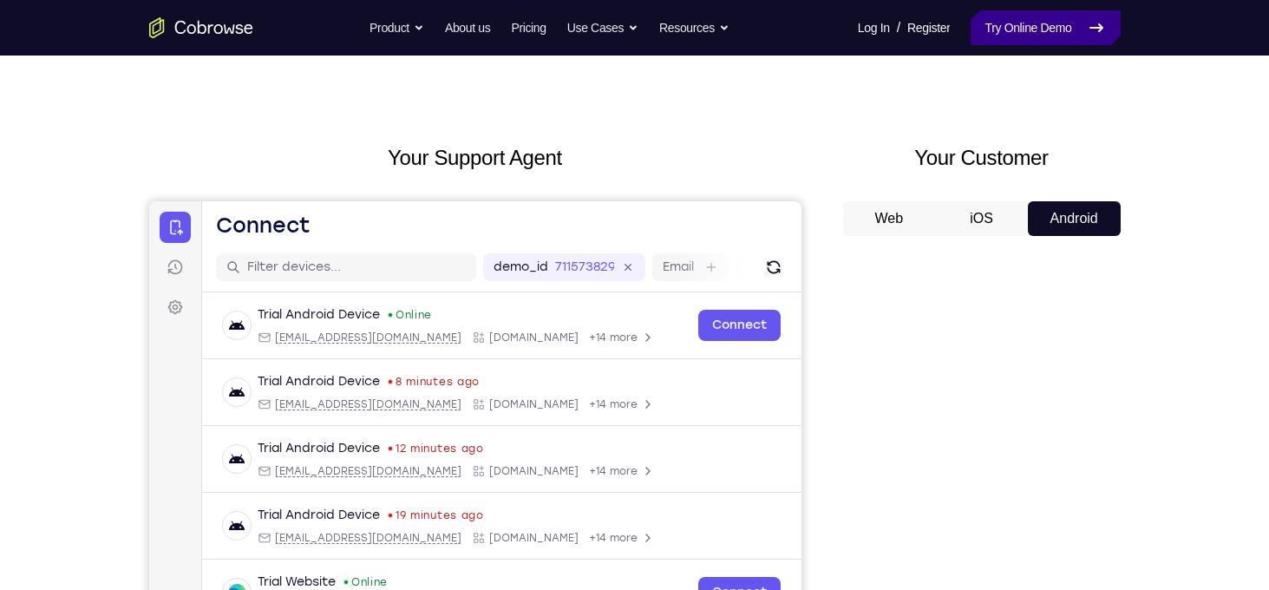
scroll to position [0, 0]
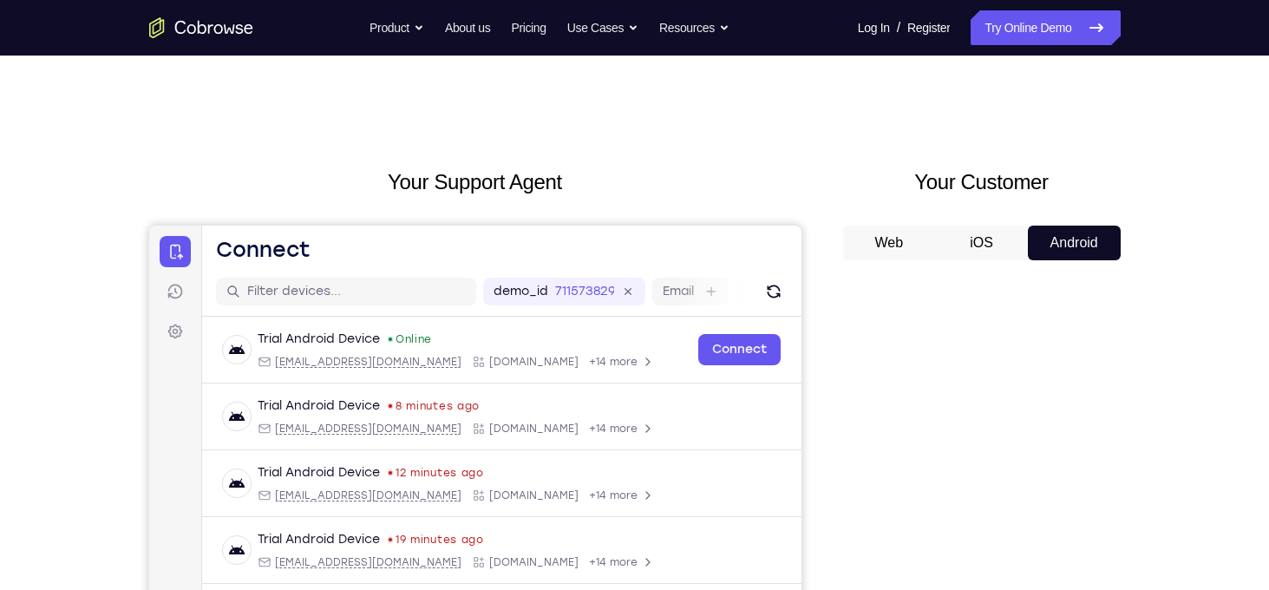
click at [984, 235] on button "iOS" at bounding box center [981, 242] width 93 height 35
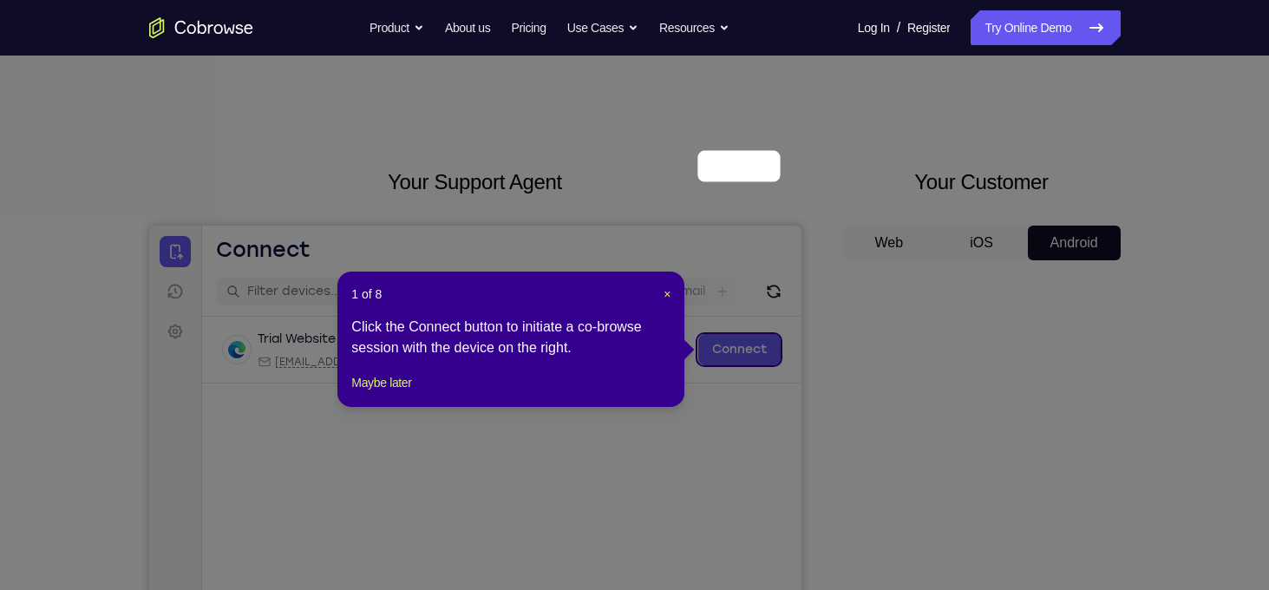
scroll to position [190, 0]
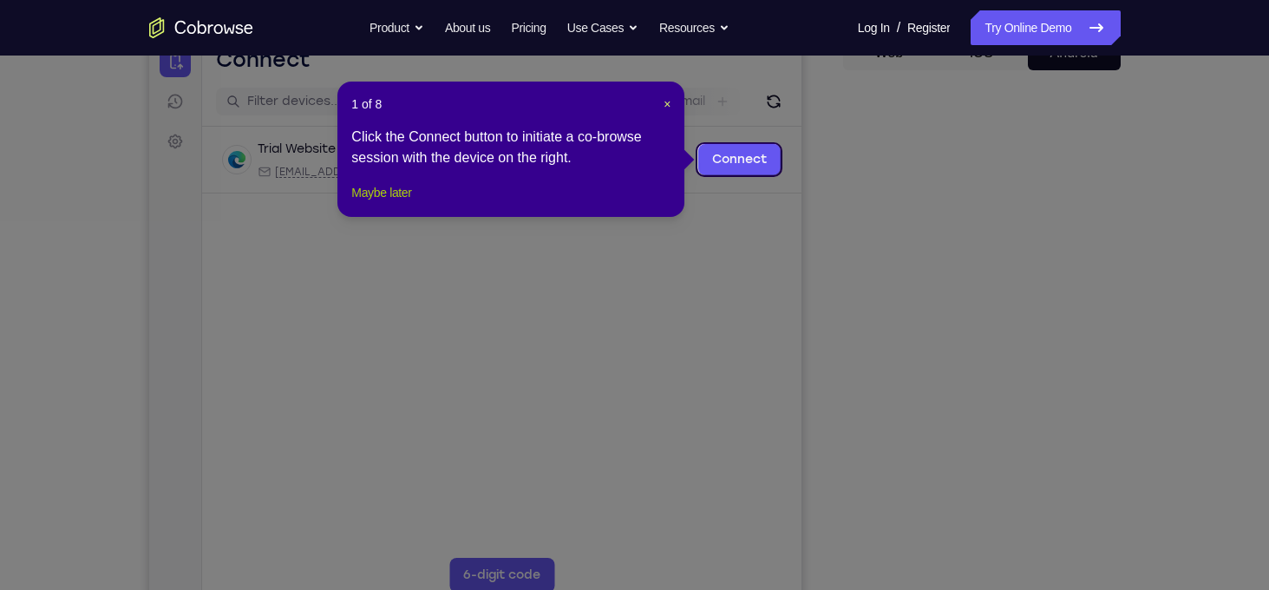
click at [403, 203] on button "Maybe later" at bounding box center [381, 192] width 60 height 21
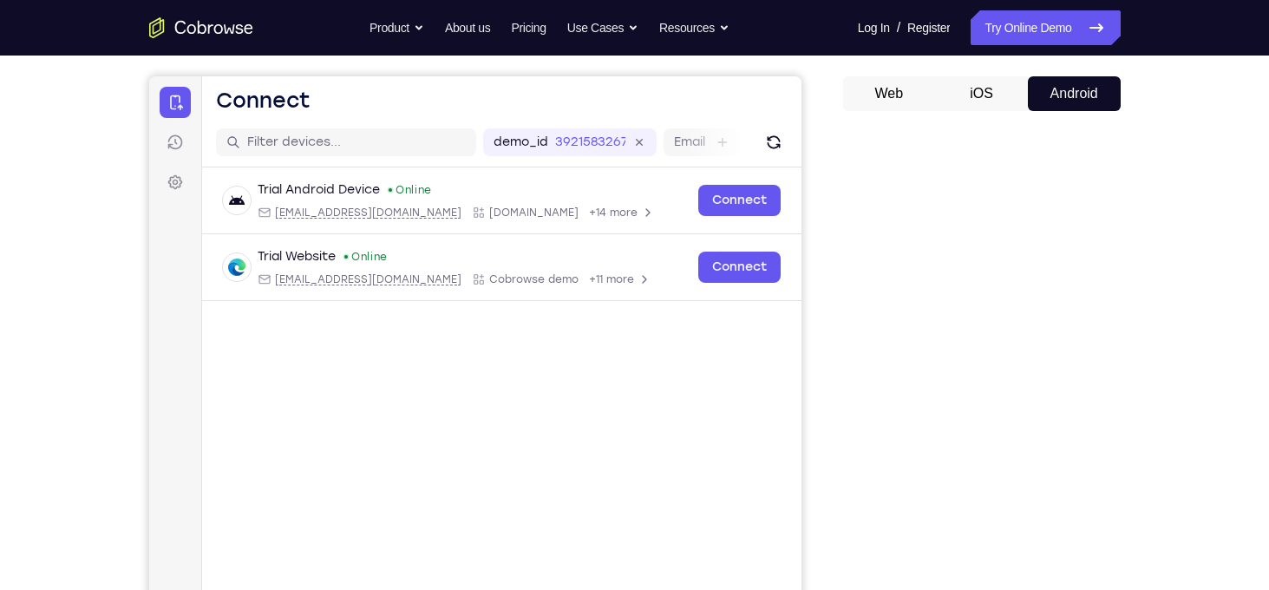
scroll to position [148, 0]
